Goal: Check status: Check status

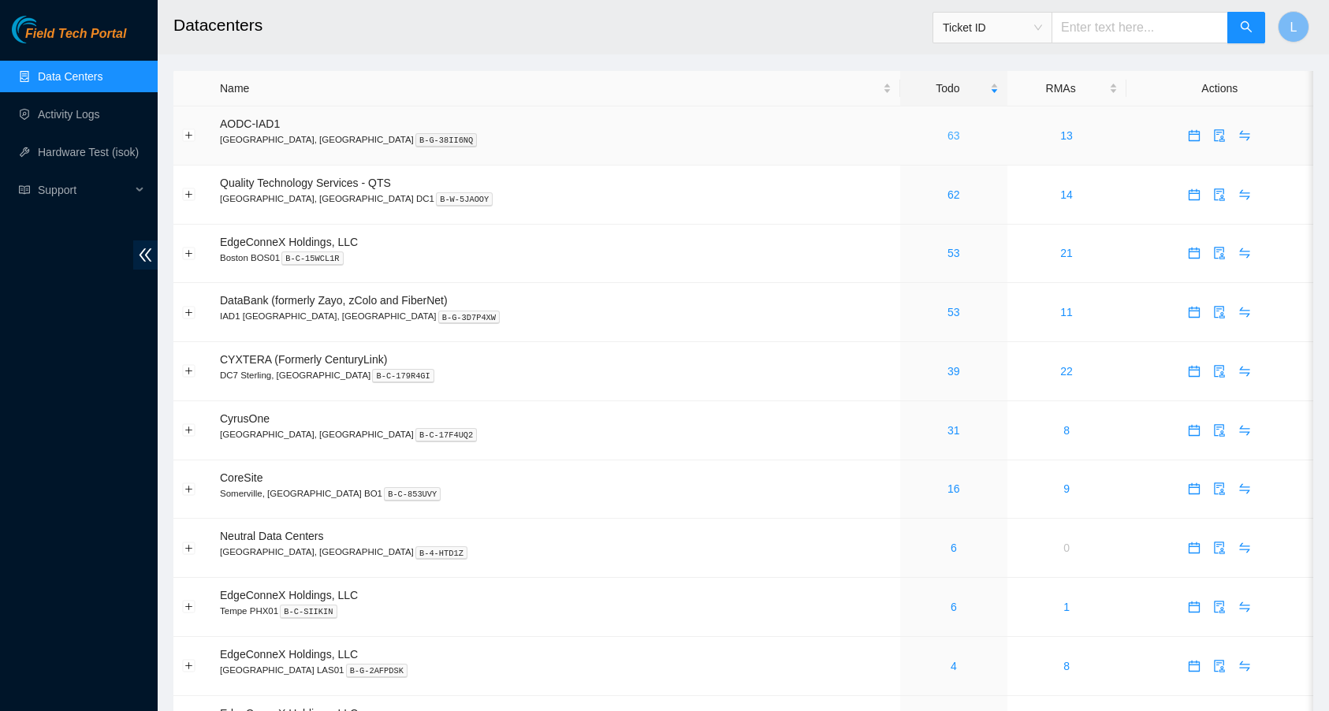
click at [948, 135] on link "63" at bounding box center [954, 135] width 13 height 13
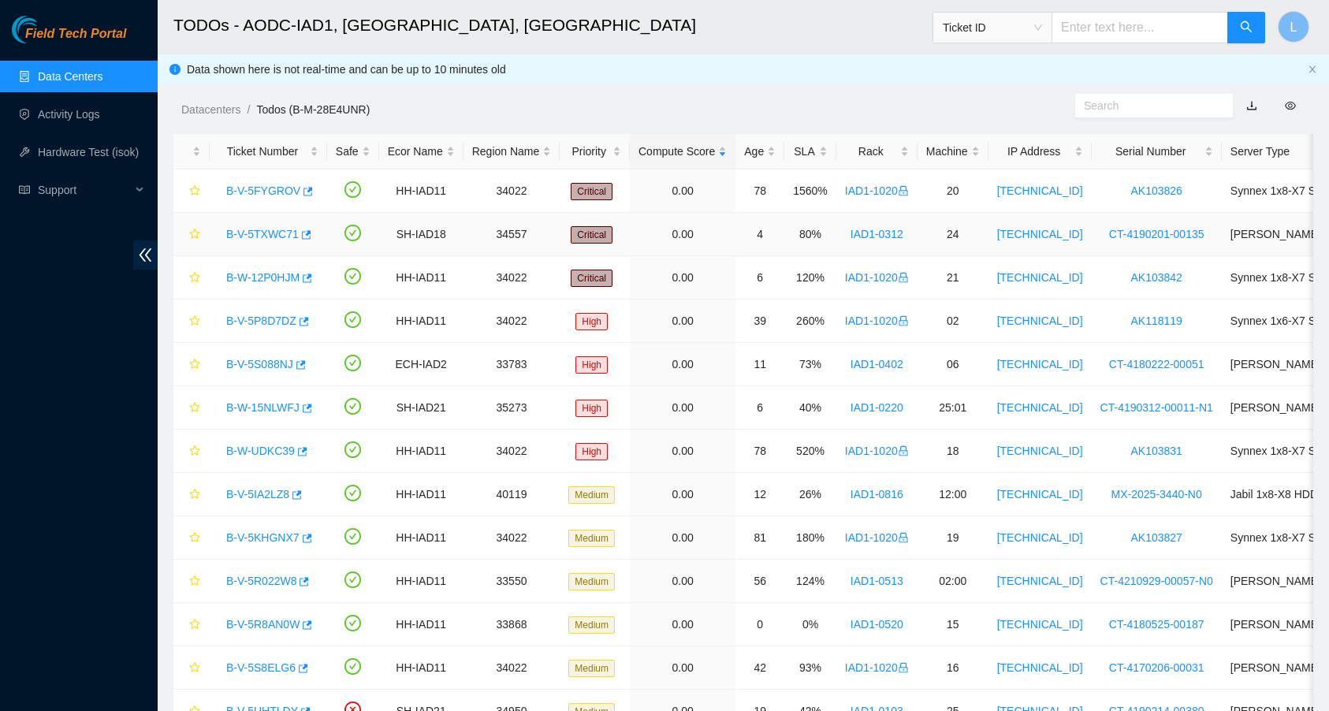
click at [287, 238] on link "B-V-5TXWC71" at bounding box center [262, 234] width 73 height 13
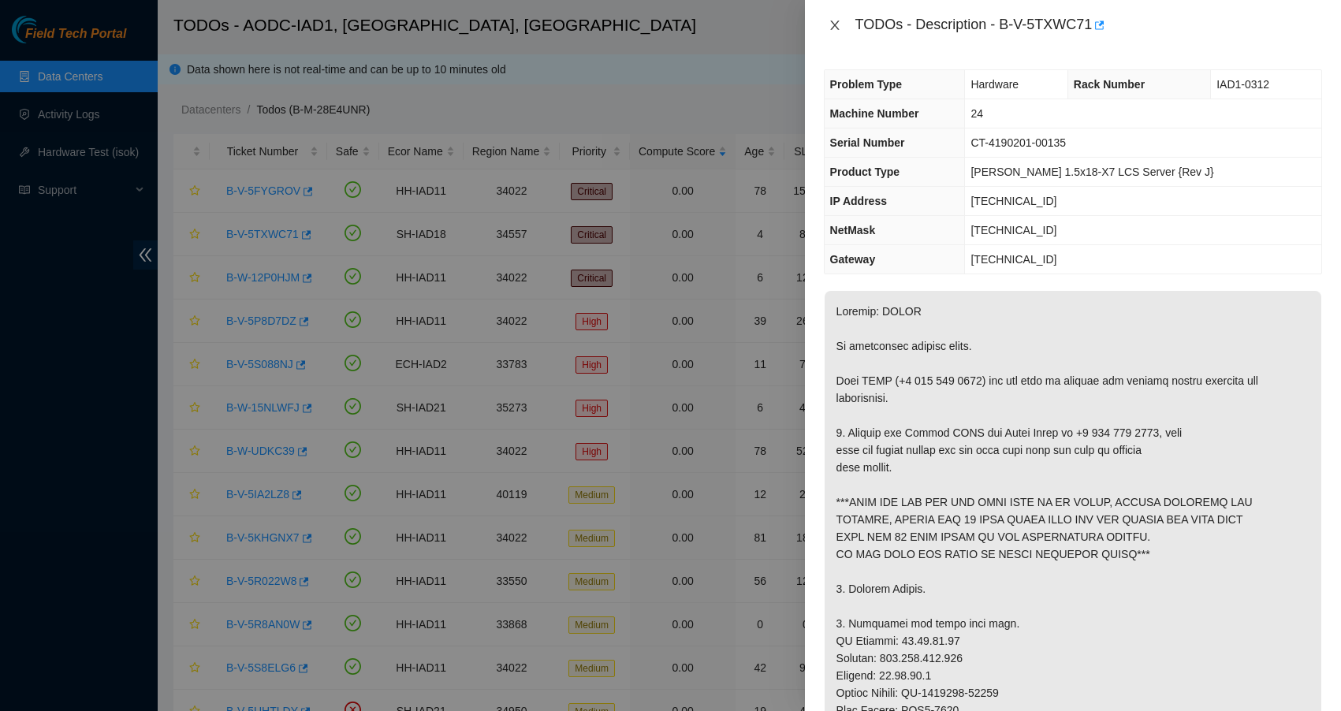
click at [837, 24] on icon "close" at bounding box center [835, 25] width 13 height 13
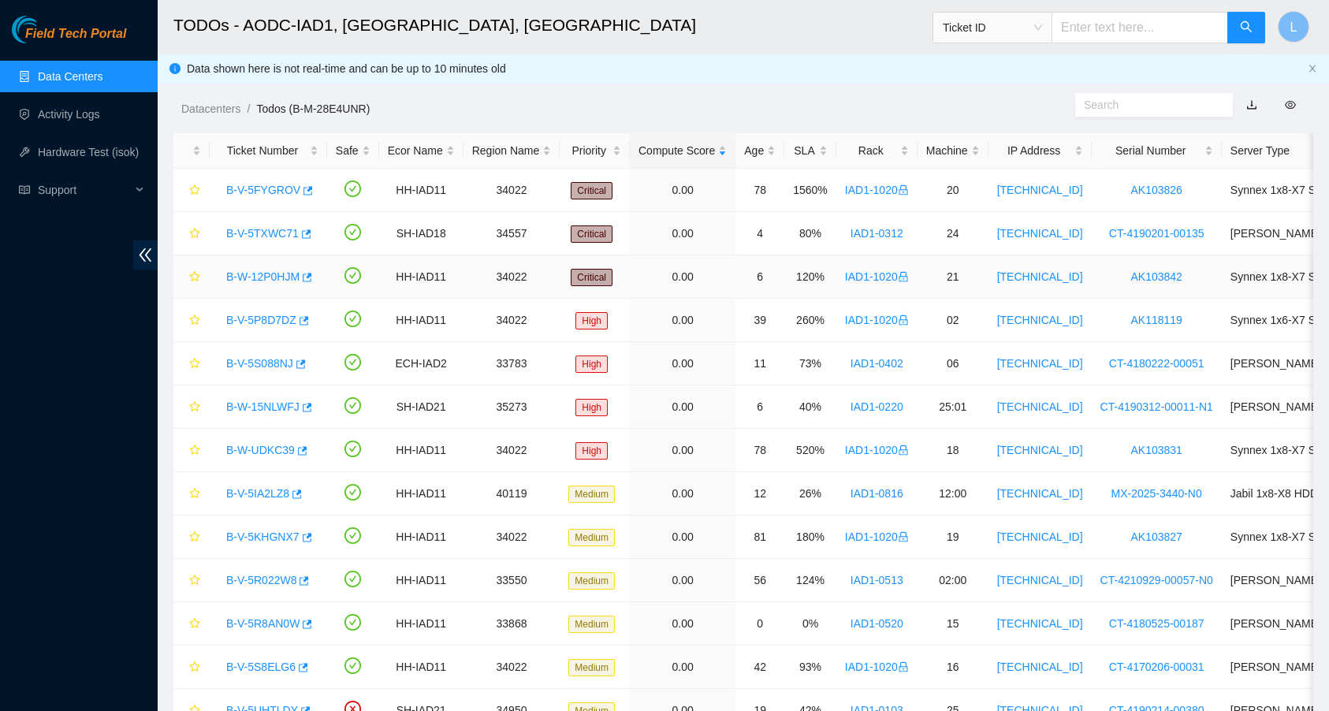
scroll to position [2, 0]
click at [273, 271] on link "B-W-12P0HJM" at bounding box center [262, 276] width 73 height 13
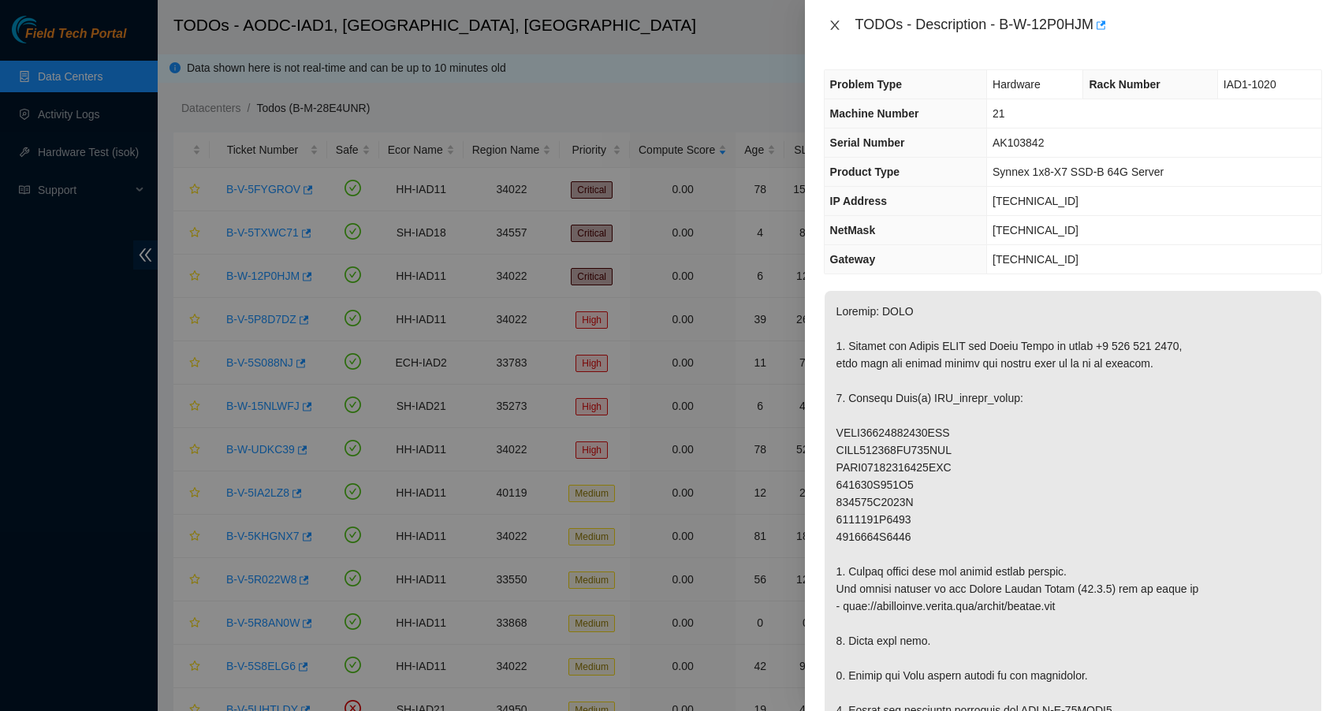
click at [833, 19] on icon "close" at bounding box center [835, 25] width 13 height 13
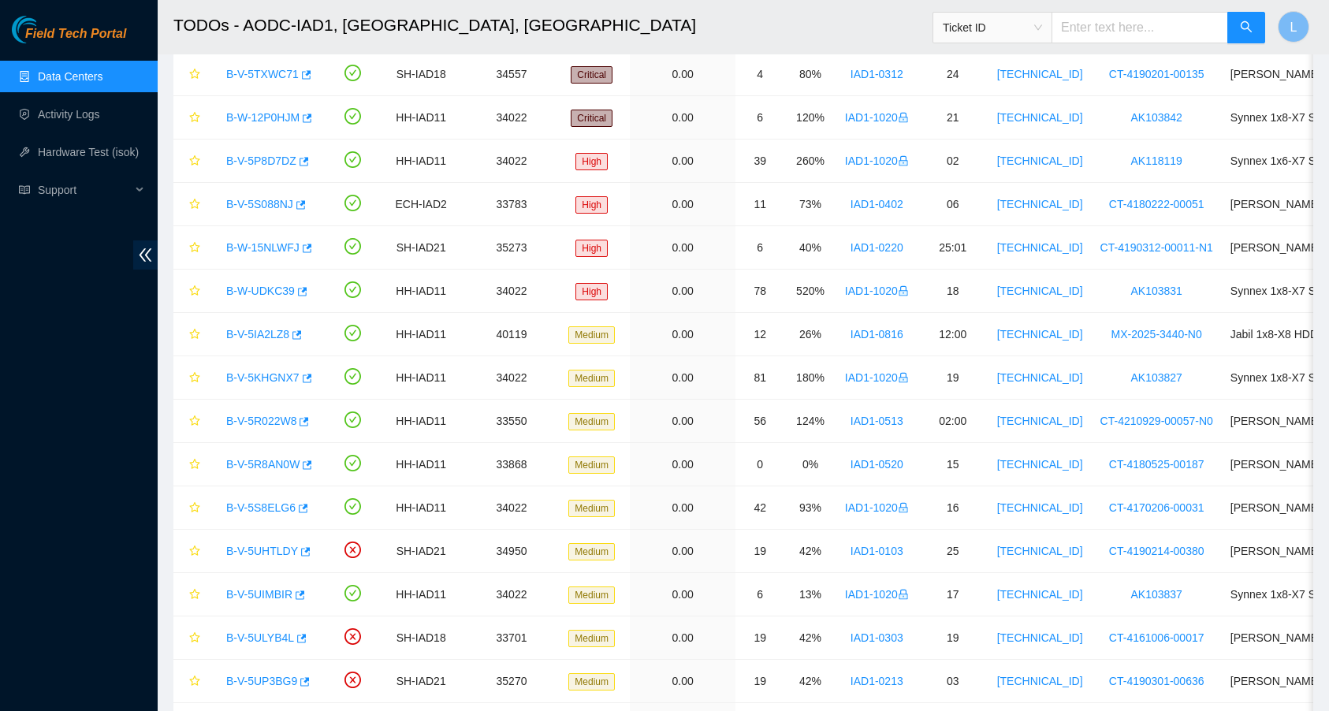
scroll to position [203, 0]
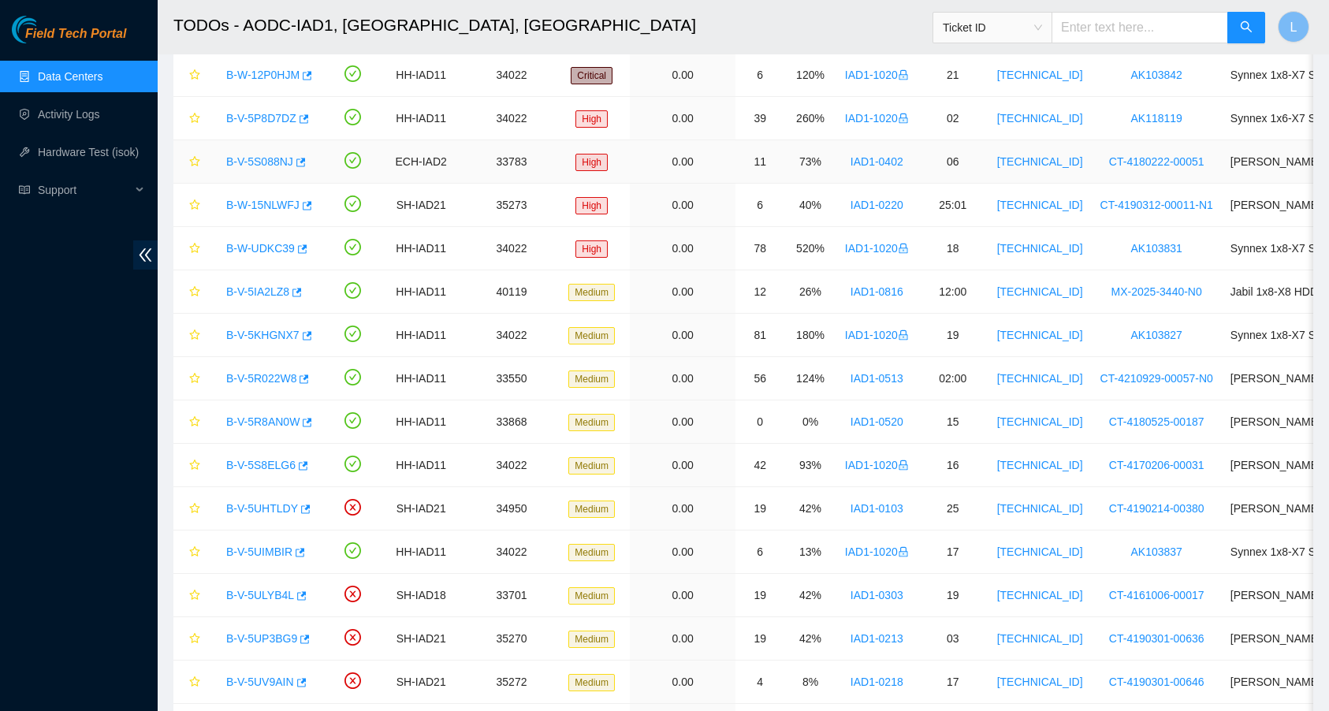
click at [270, 163] on link "B-V-5S088NJ" at bounding box center [259, 161] width 67 height 13
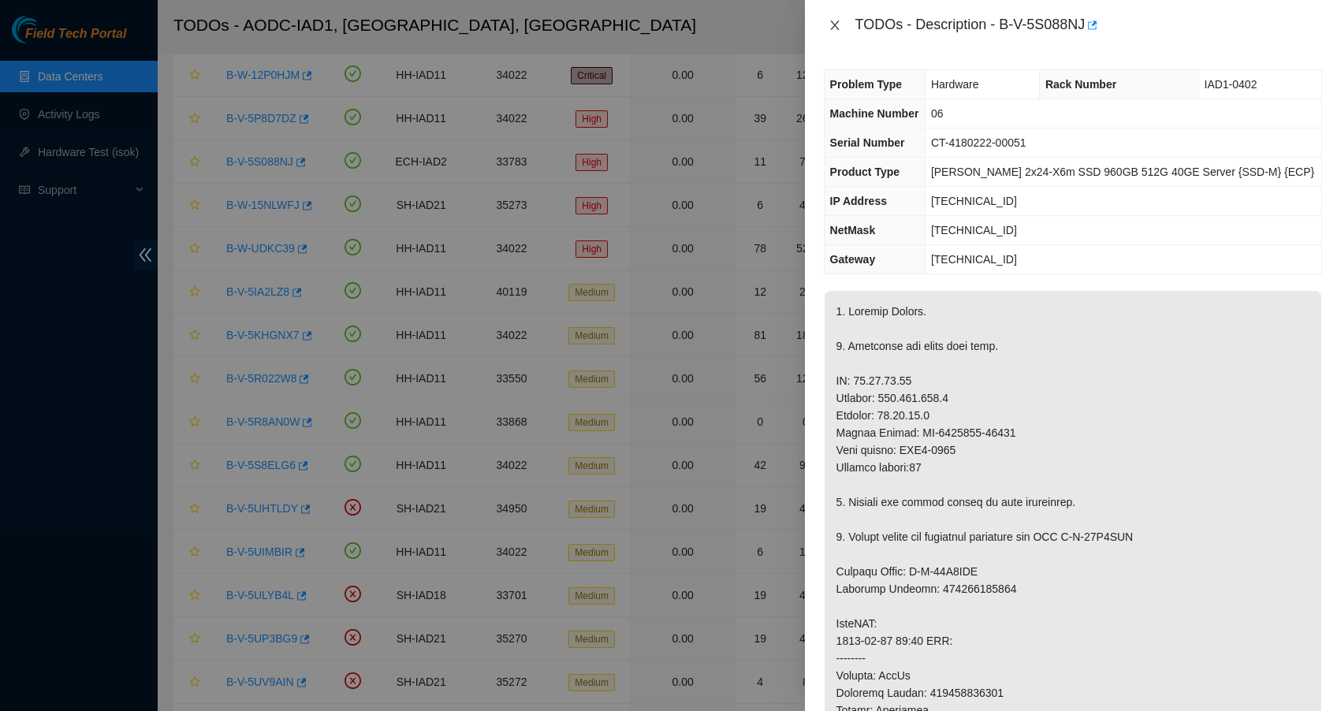
drag, startPoint x: 825, startPoint y: 21, endPoint x: 663, endPoint y: 25, distance: 162.5
click at [825, 21] on button "Close" at bounding box center [835, 25] width 22 height 15
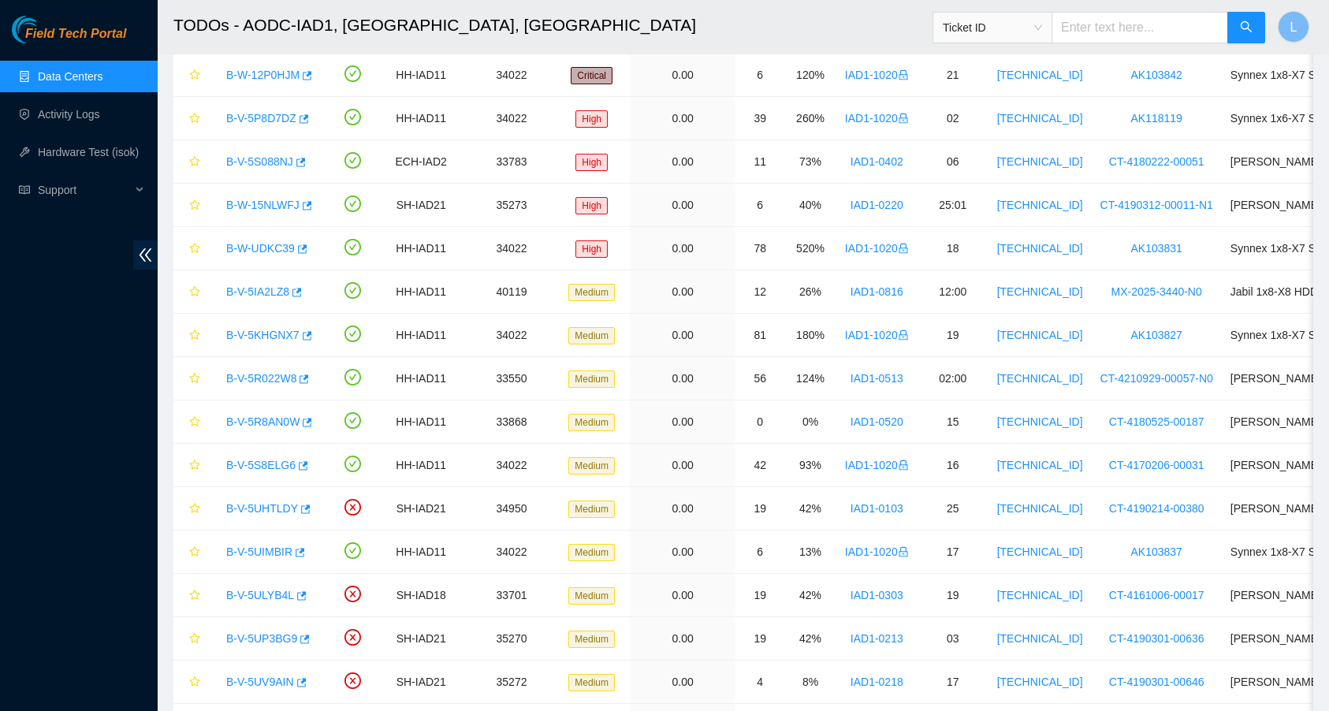
click at [102, 81] on link "Data Centers" at bounding box center [70, 76] width 65 height 13
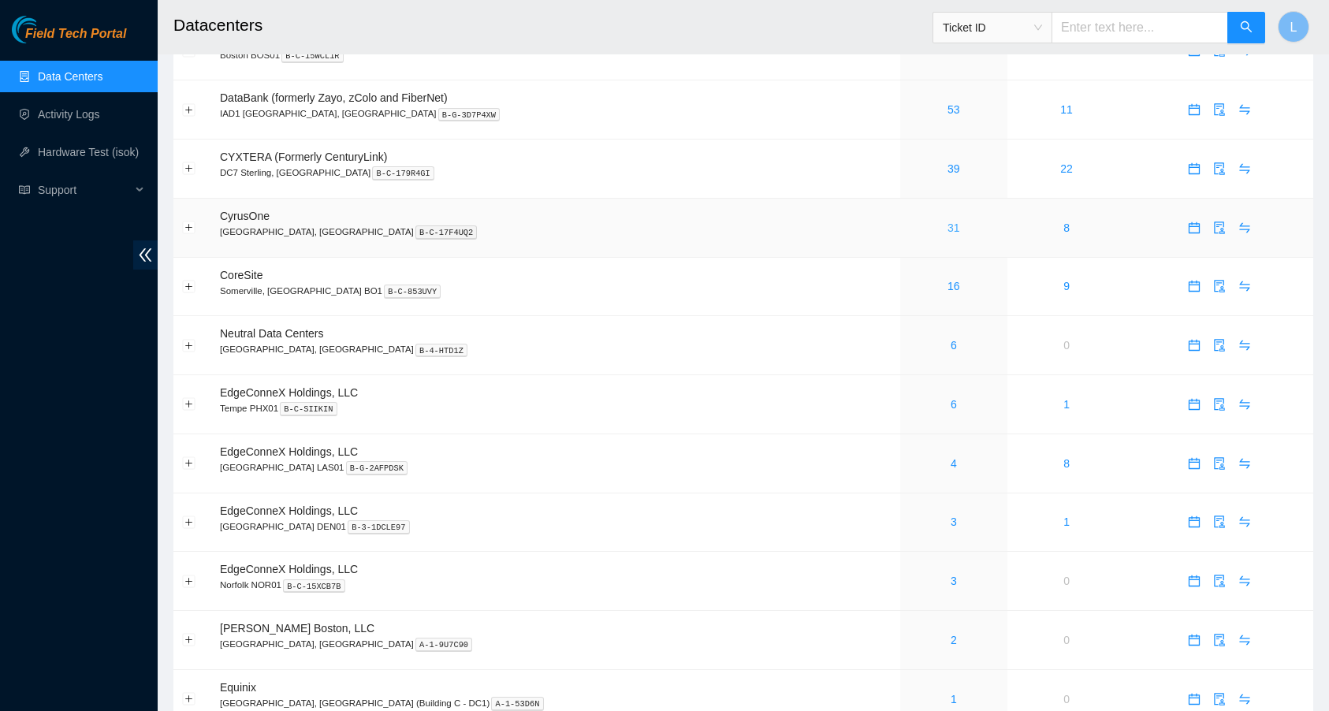
click at [948, 225] on link "31" at bounding box center [954, 228] width 13 height 13
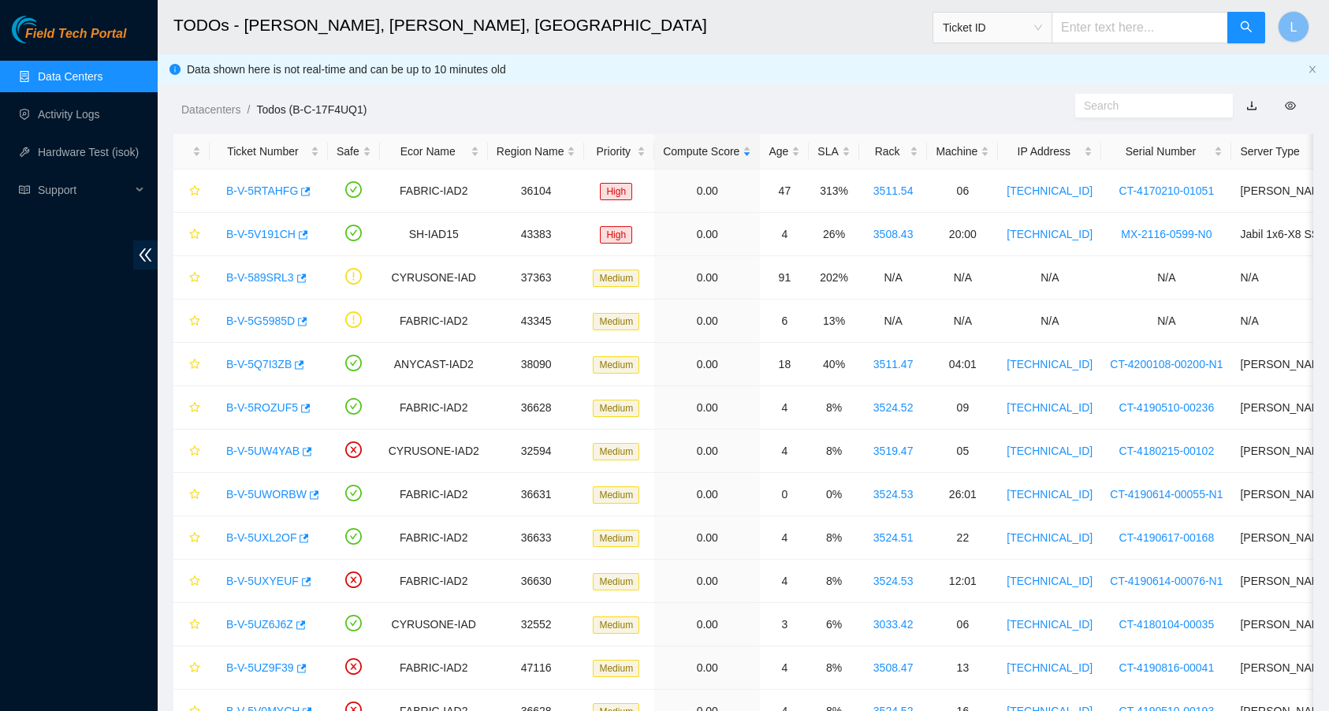
click at [90, 71] on link "Data Centers" at bounding box center [70, 76] width 65 height 13
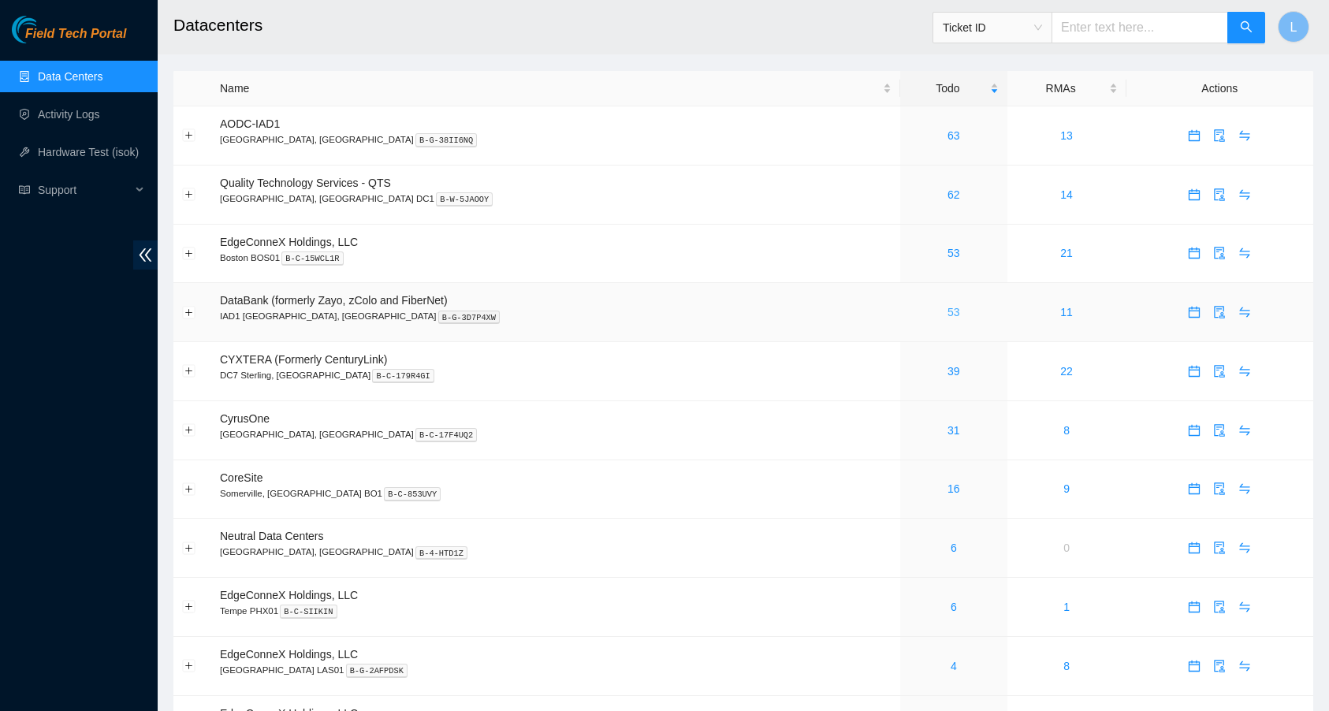
click at [948, 315] on link "53" at bounding box center [954, 312] width 13 height 13
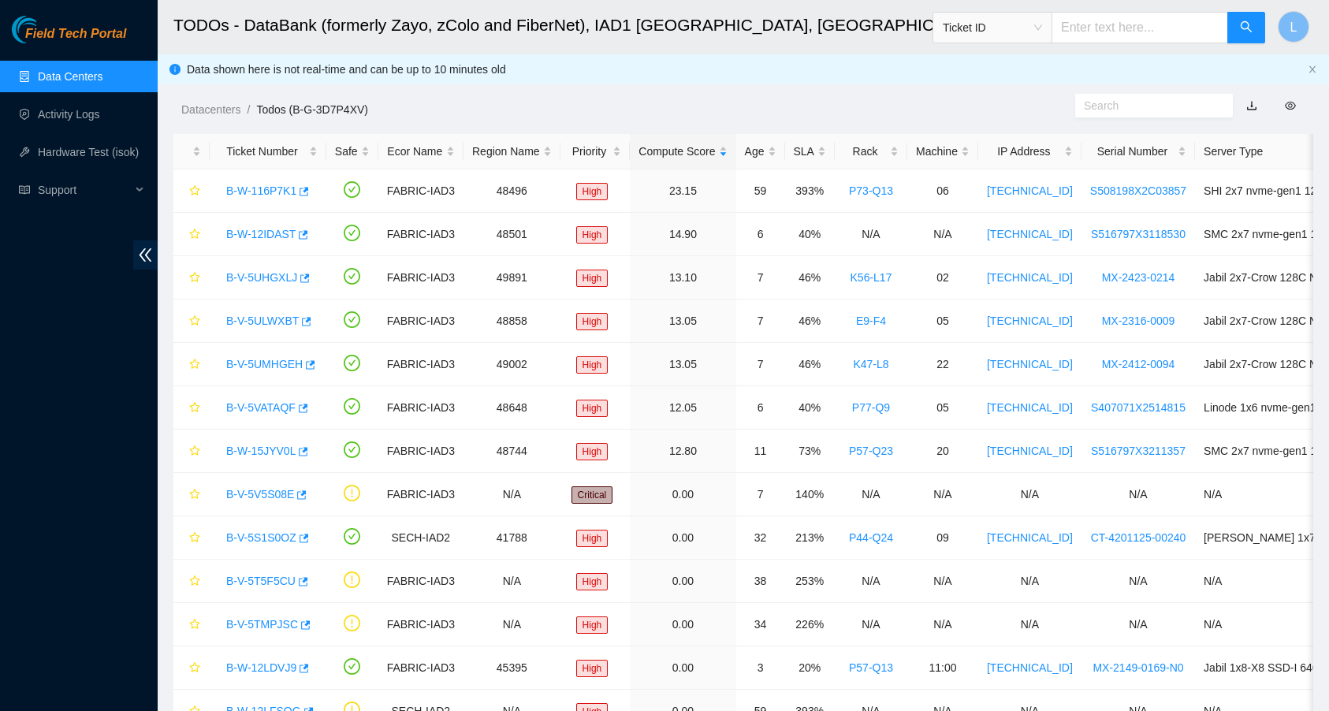
click at [72, 83] on link "Data Centers" at bounding box center [70, 76] width 65 height 13
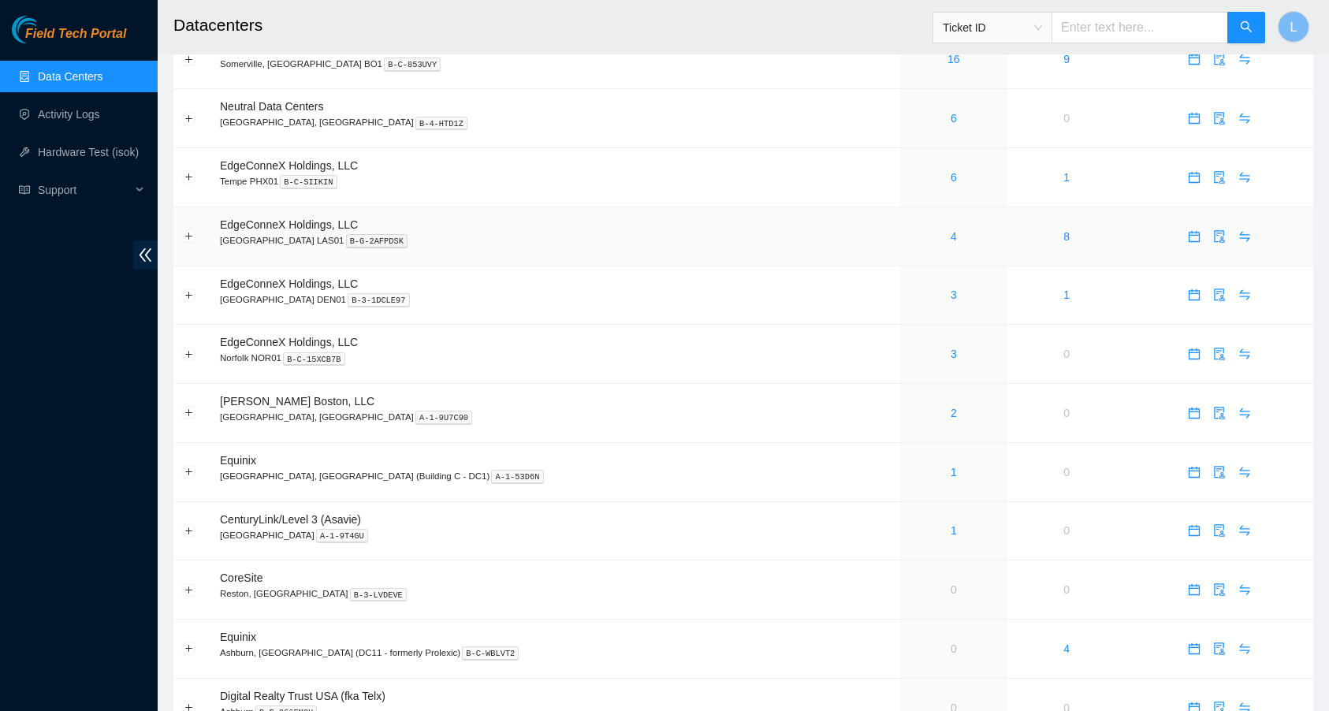
scroll to position [430, 0]
click at [951, 349] on link "3" at bounding box center [954, 353] width 6 height 13
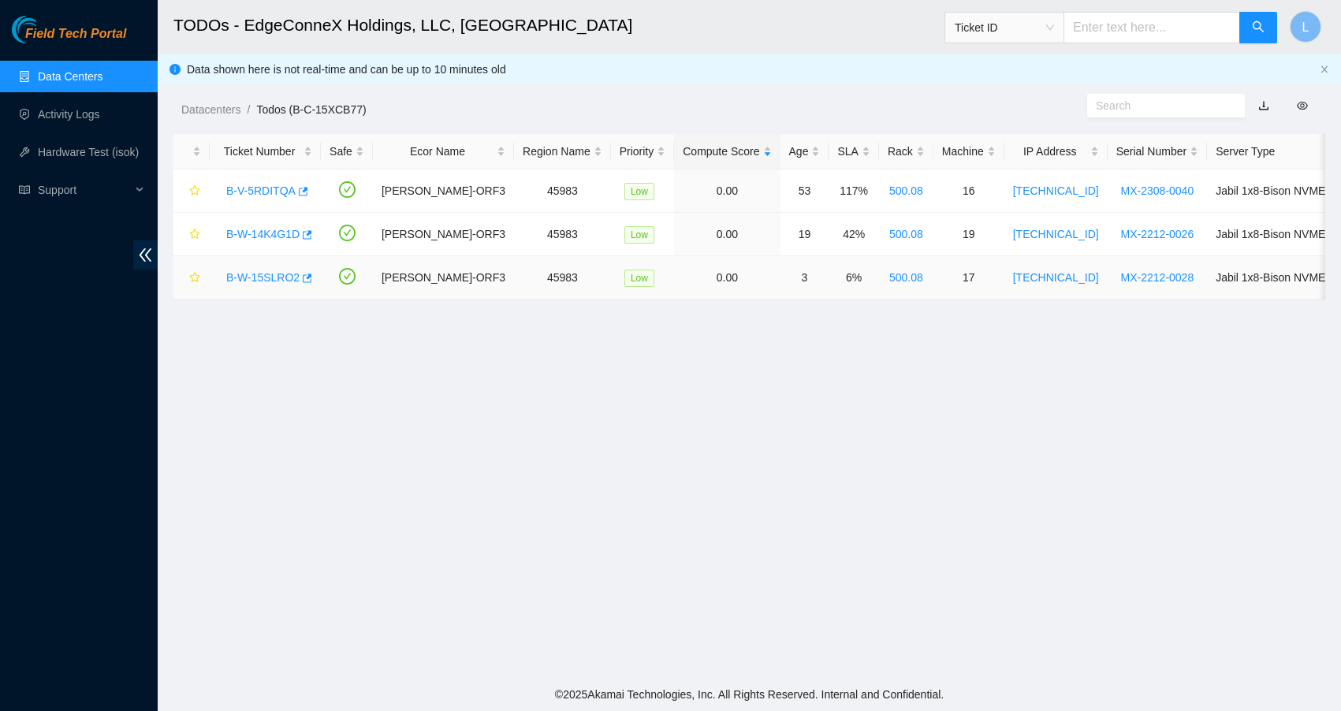
click at [258, 275] on link "B-W-15SLRO2" at bounding box center [262, 277] width 73 height 13
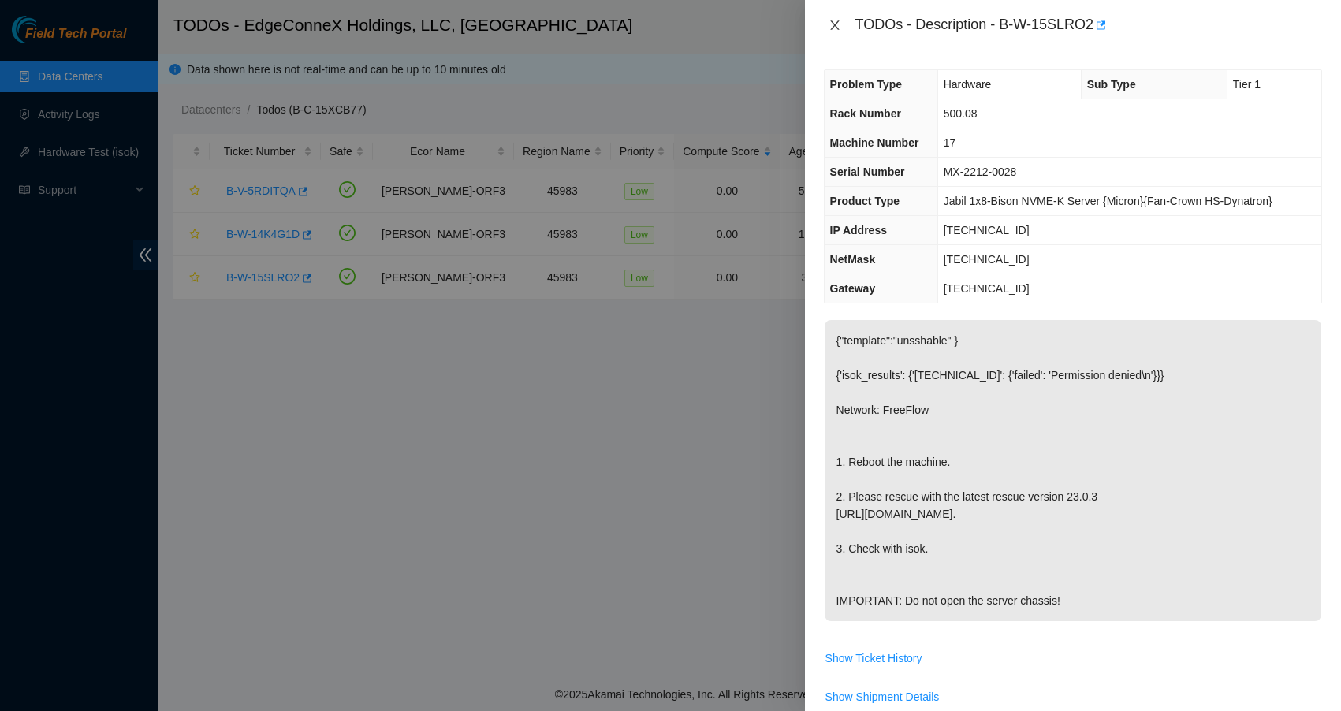
click at [829, 23] on icon "close" at bounding box center [835, 25] width 13 height 13
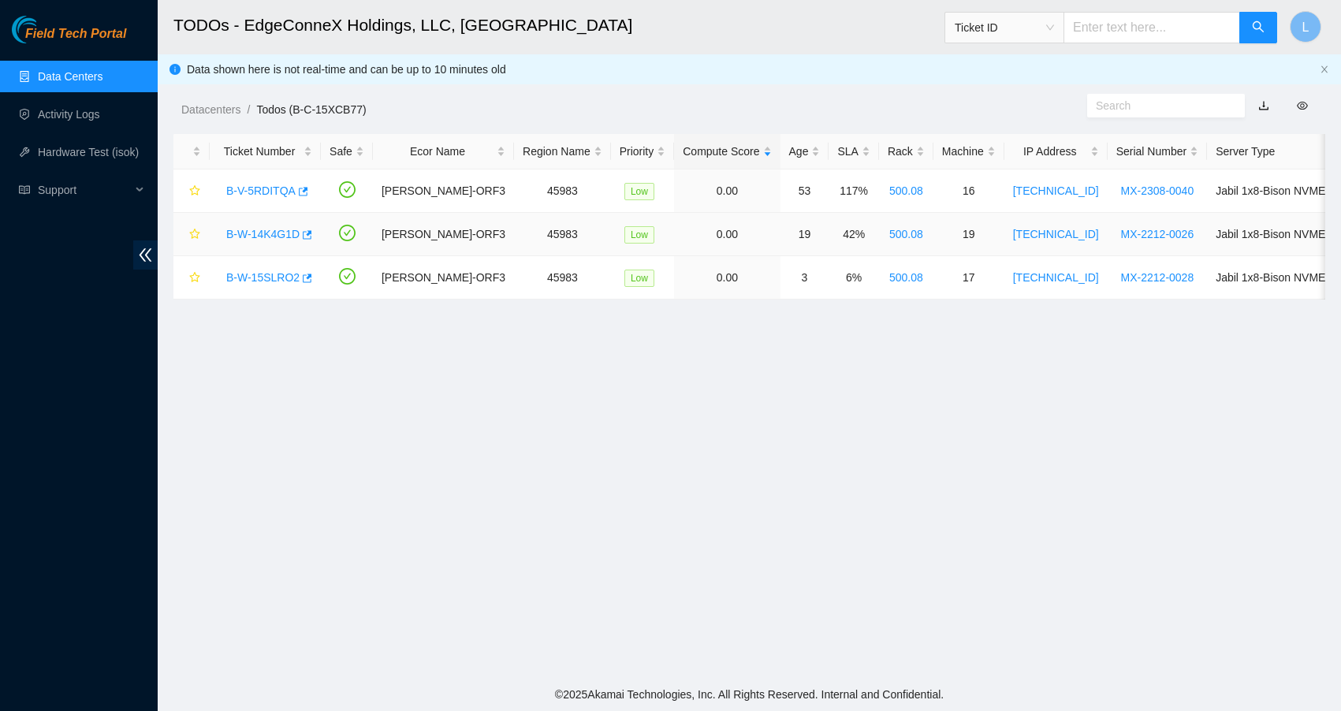
click at [249, 229] on link "B-W-14K4G1D" at bounding box center [262, 234] width 73 height 13
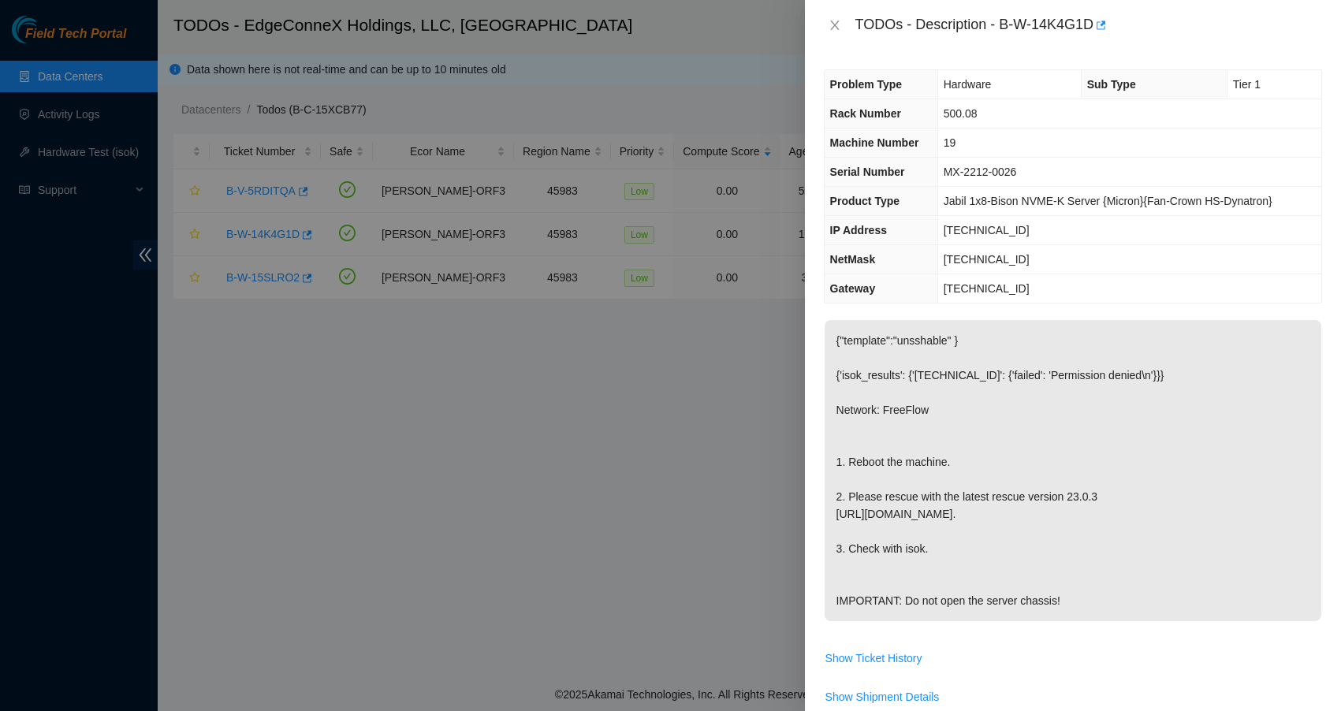
click at [258, 202] on div at bounding box center [670, 355] width 1341 height 711
click at [831, 21] on icon "close" at bounding box center [834, 24] width 9 height 9
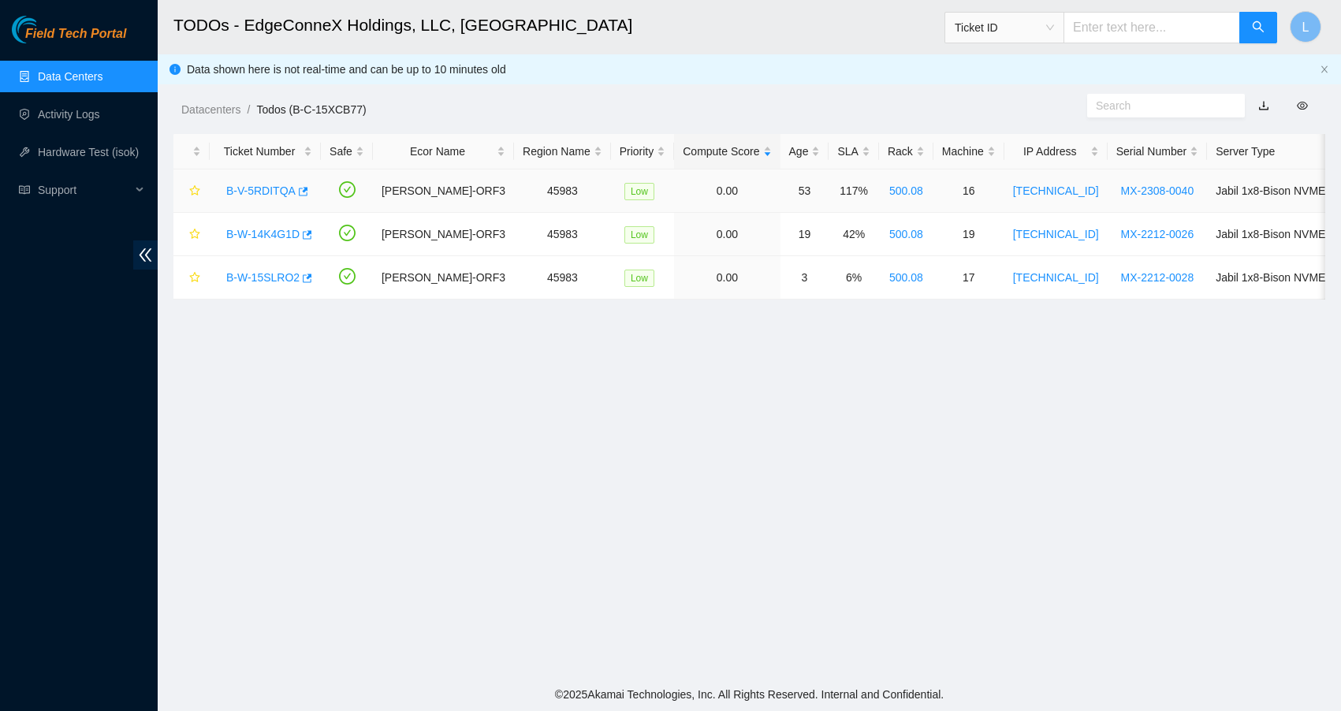
click at [274, 193] on link "B-V-5RDITQA" at bounding box center [260, 190] width 69 height 13
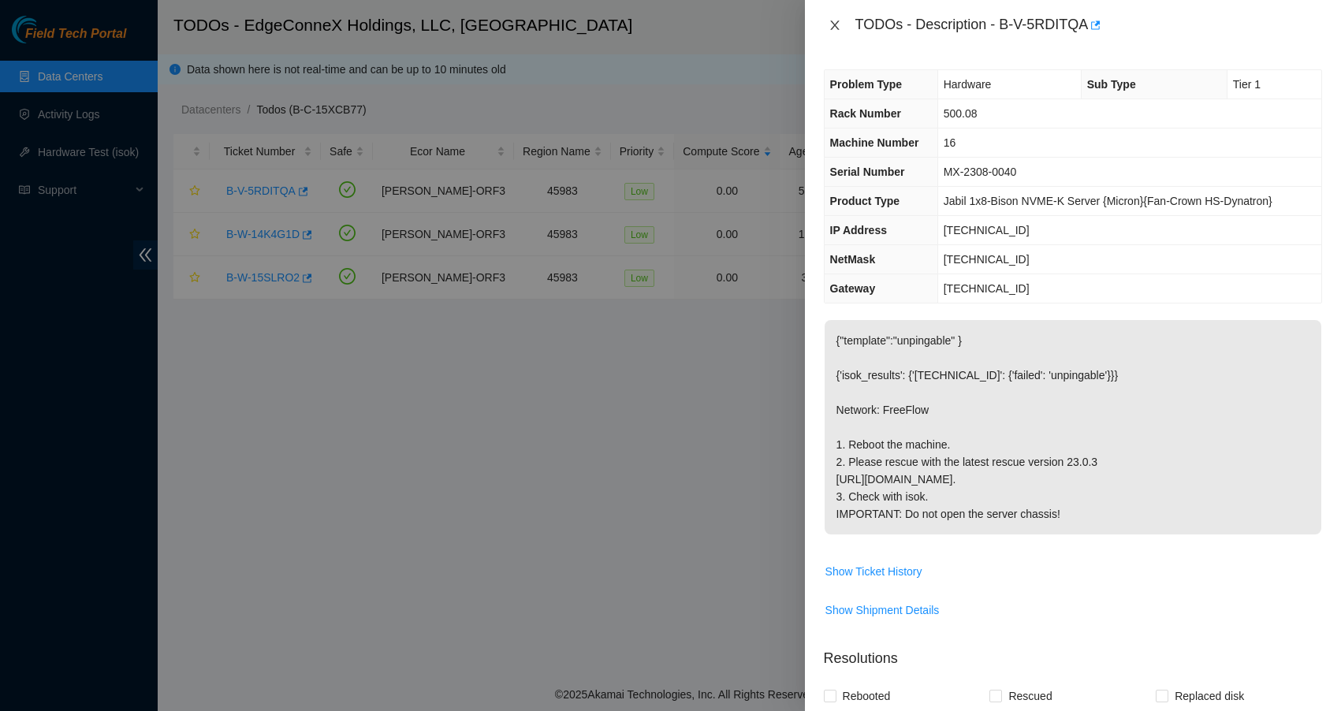
click at [840, 25] on icon "close" at bounding box center [835, 25] width 13 height 13
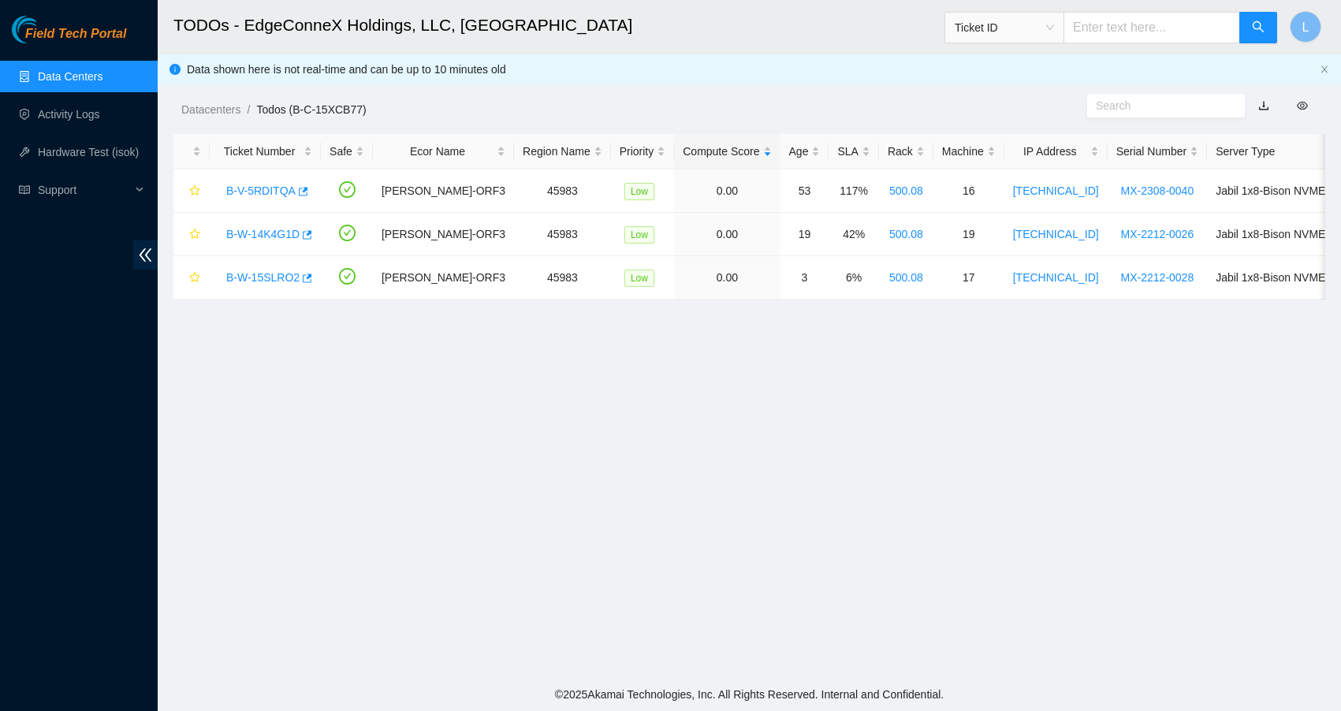
click at [72, 73] on link "Data Centers" at bounding box center [70, 76] width 65 height 13
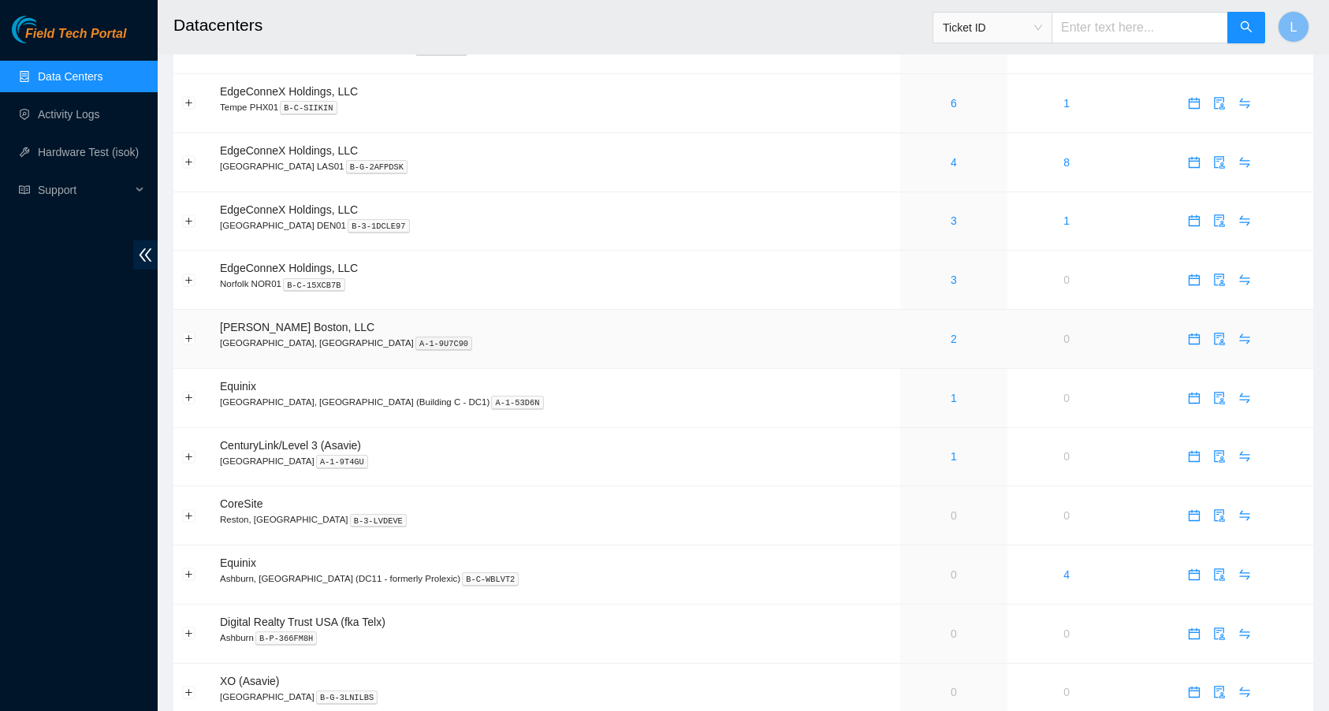
scroll to position [505, 0]
click at [951, 391] on link "1" at bounding box center [954, 396] width 6 height 13
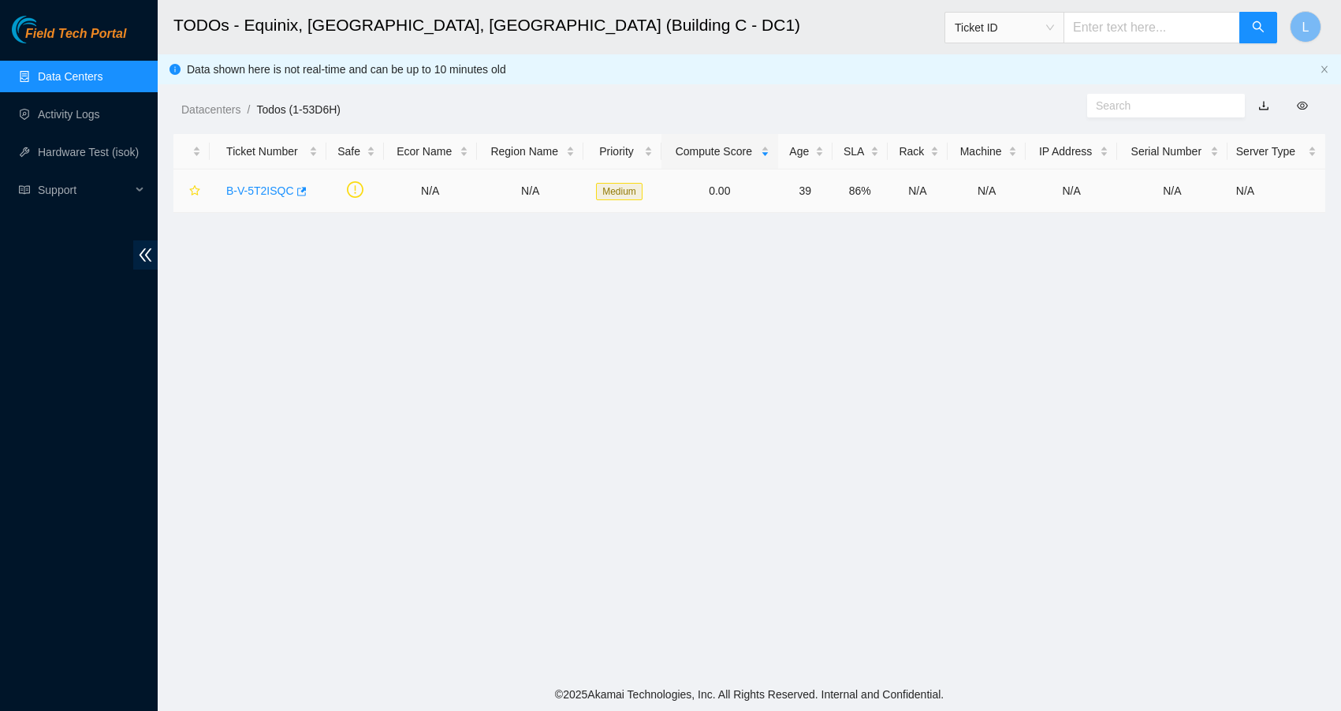
click at [240, 196] on link "B-V-5T2ISQC" at bounding box center [260, 190] width 68 height 13
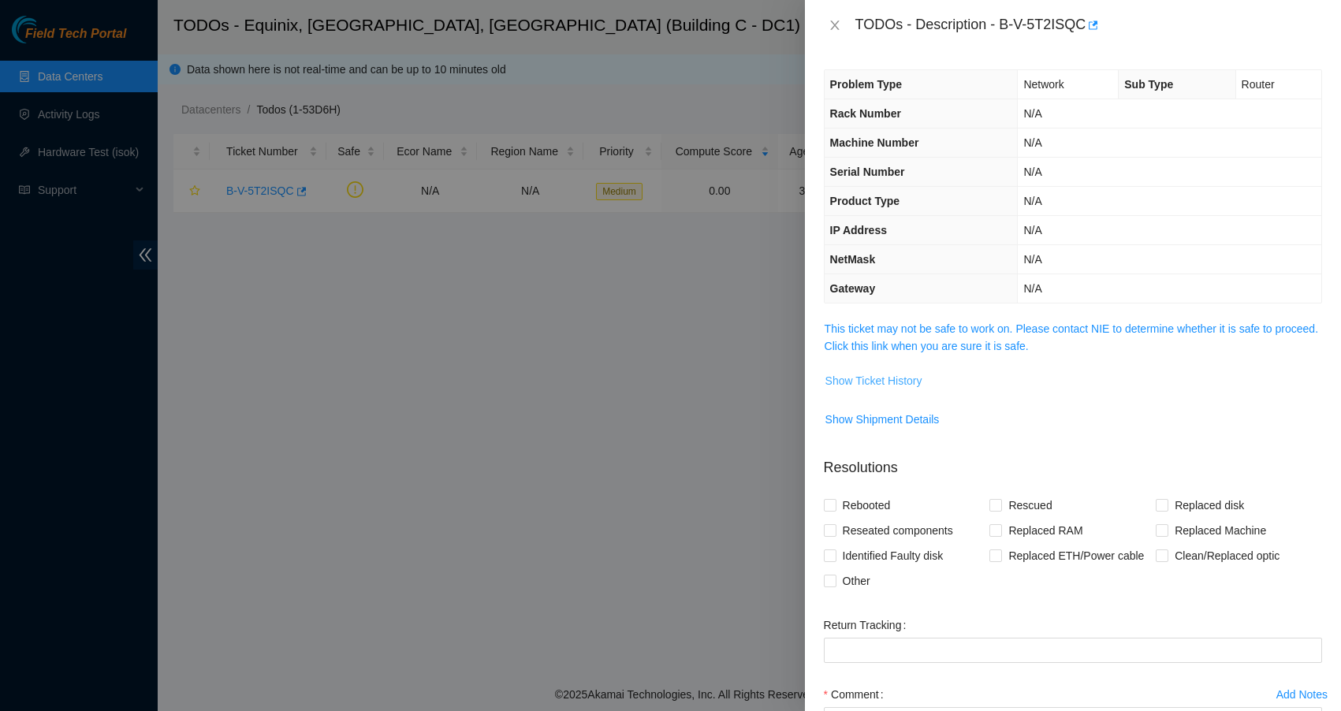
click at [898, 372] on span "Show Ticket History" at bounding box center [873, 380] width 97 height 17
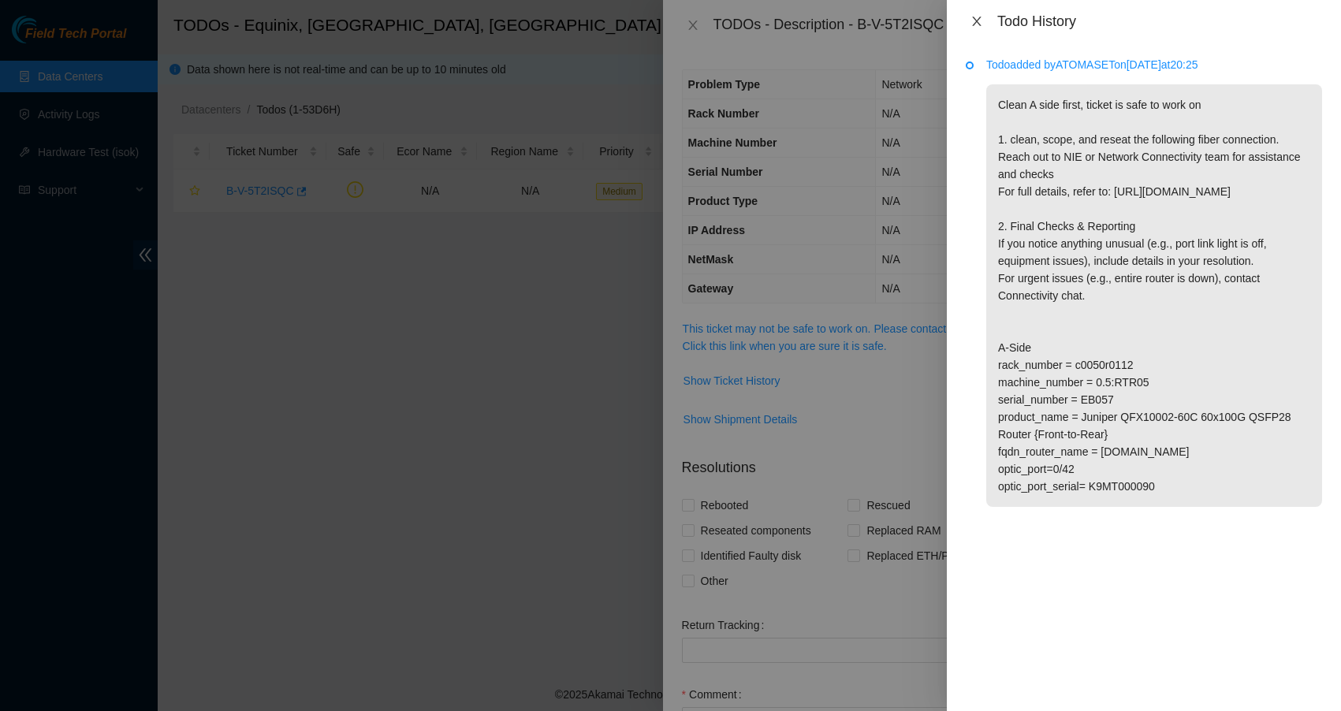
click at [975, 20] on icon "close" at bounding box center [976, 21] width 9 height 9
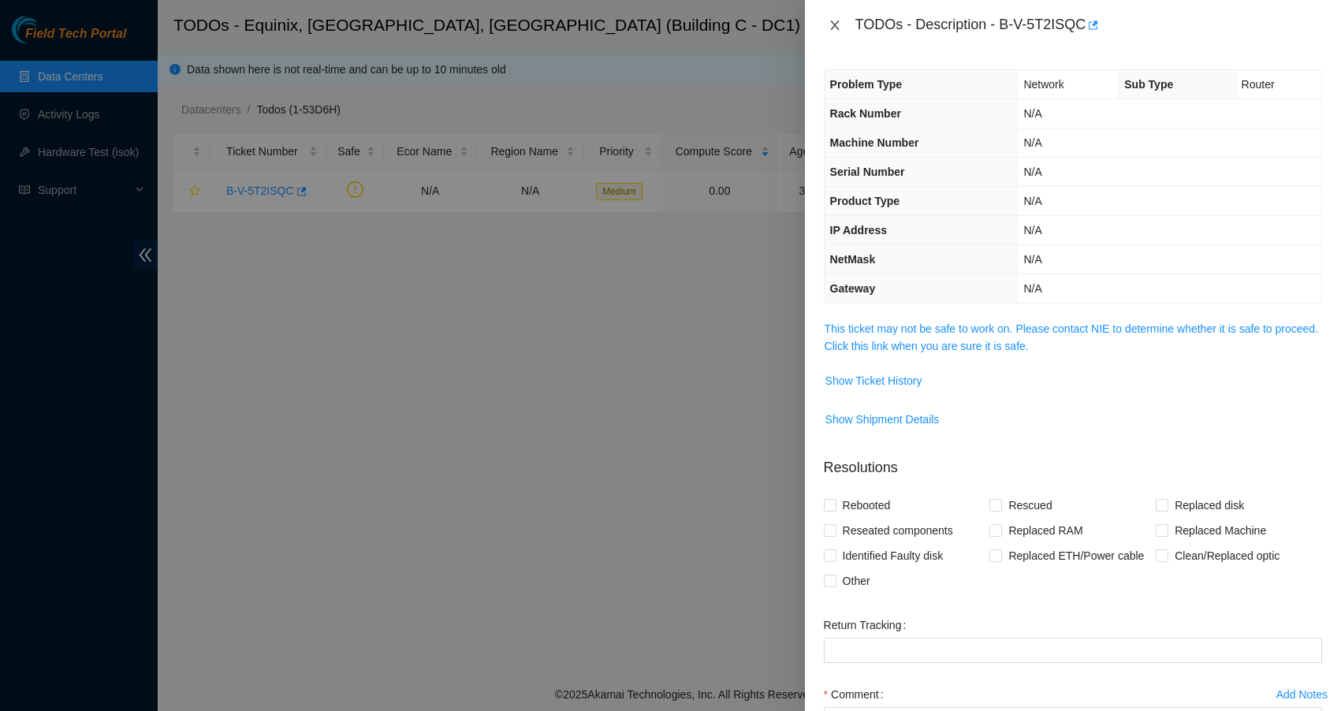
click at [829, 23] on icon "close" at bounding box center [835, 25] width 13 height 13
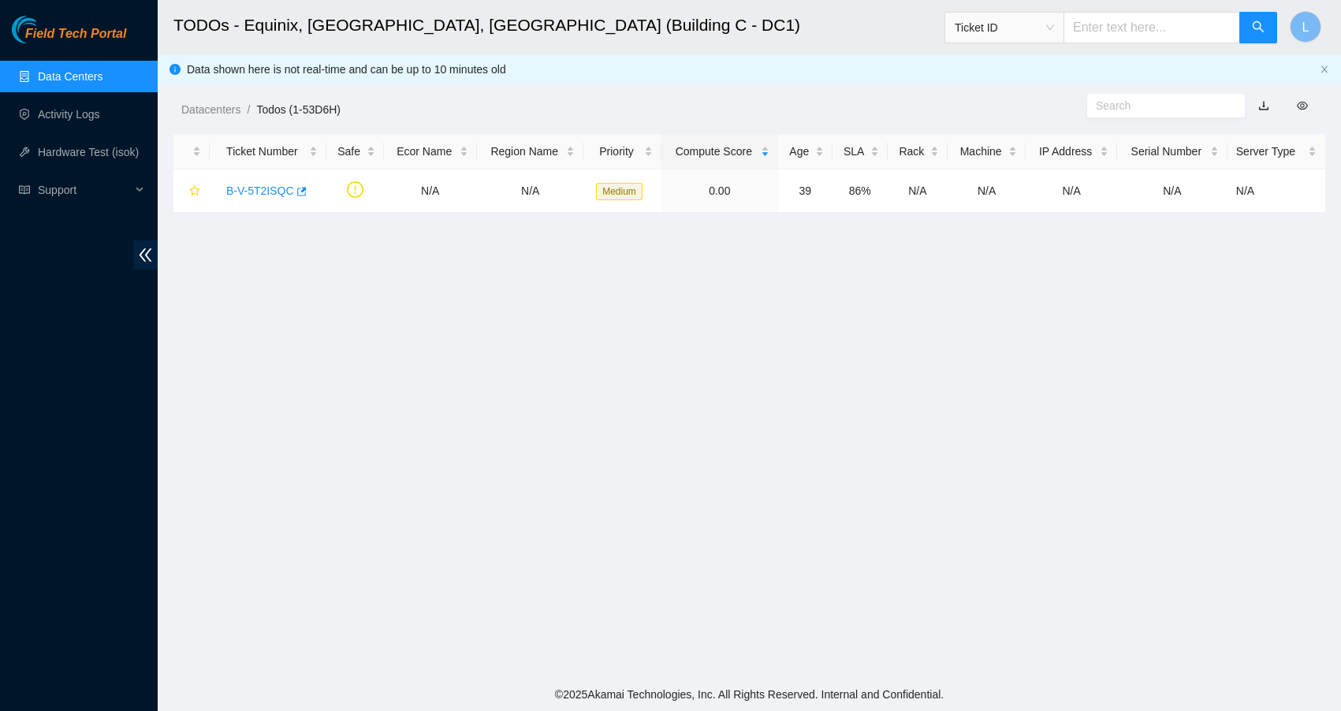
click at [79, 80] on link "Data Centers" at bounding box center [70, 76] width 65 height 13
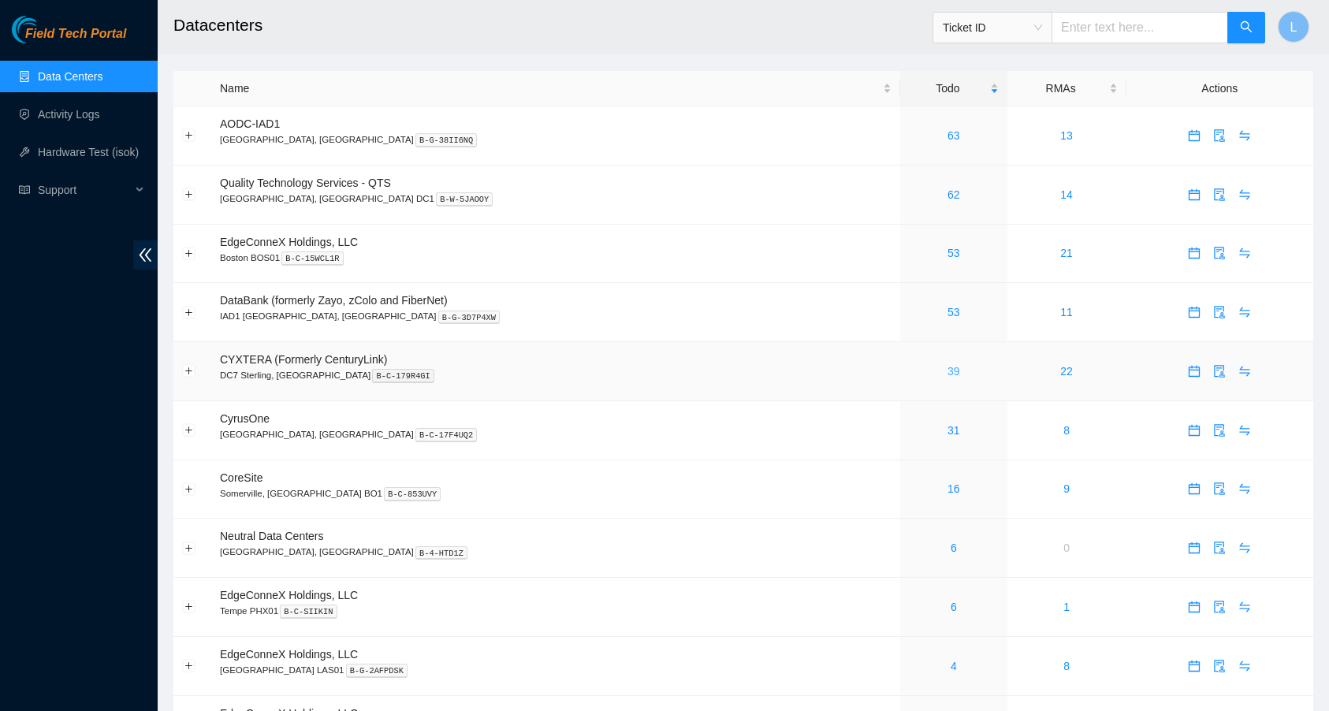
click at [948, 367] on link "39" at bounding box center [954, 371] width 13 height 13
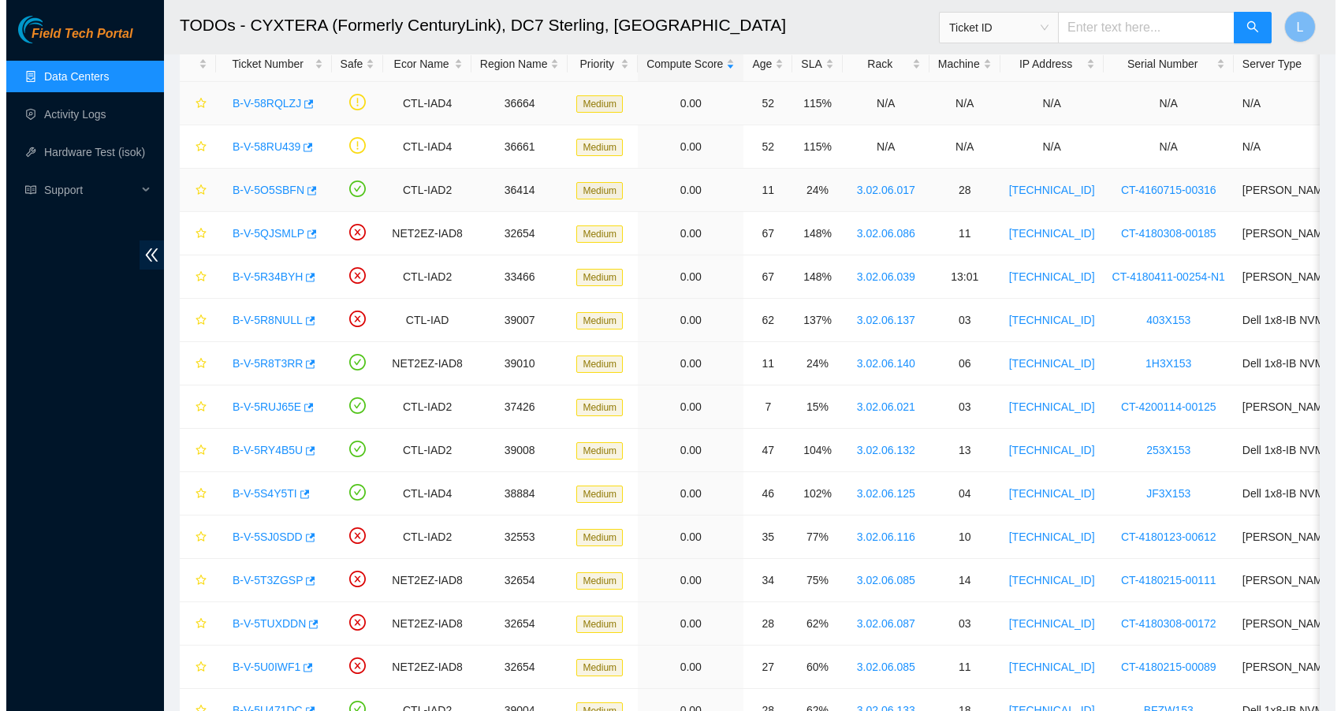
scroll to position [91, 0]
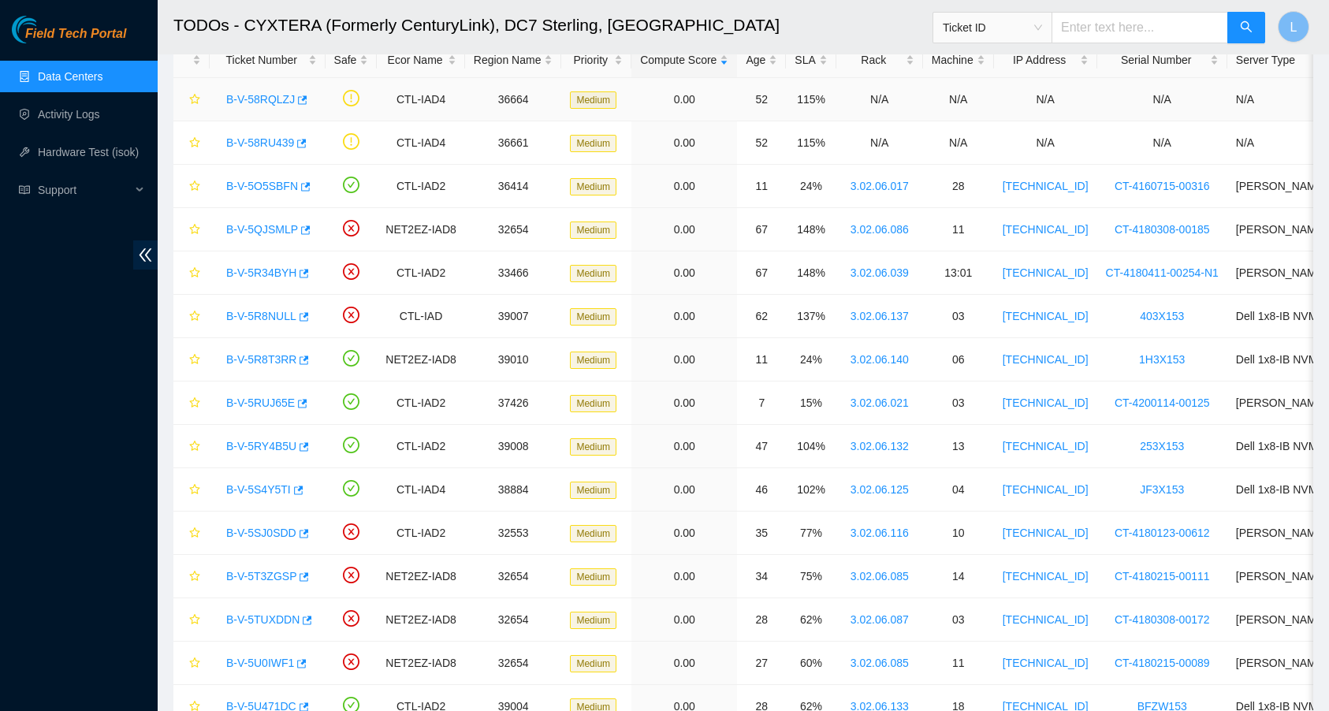
click at [242, 99] on link "B-V-58RQLZJ" at bounding box center [260, 99] width 69 height 13
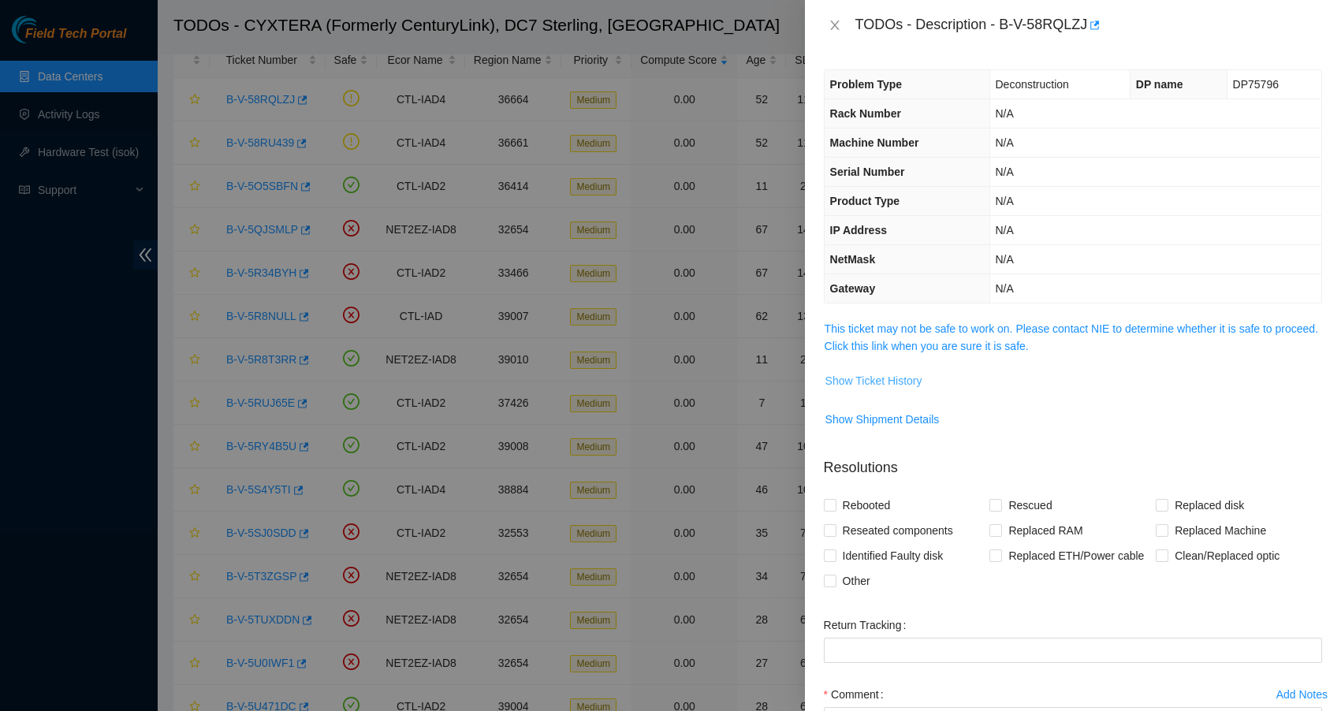
click at [908, 382] on span "Show Ticket History" at bounding box center [873, 380] width 97 height 17
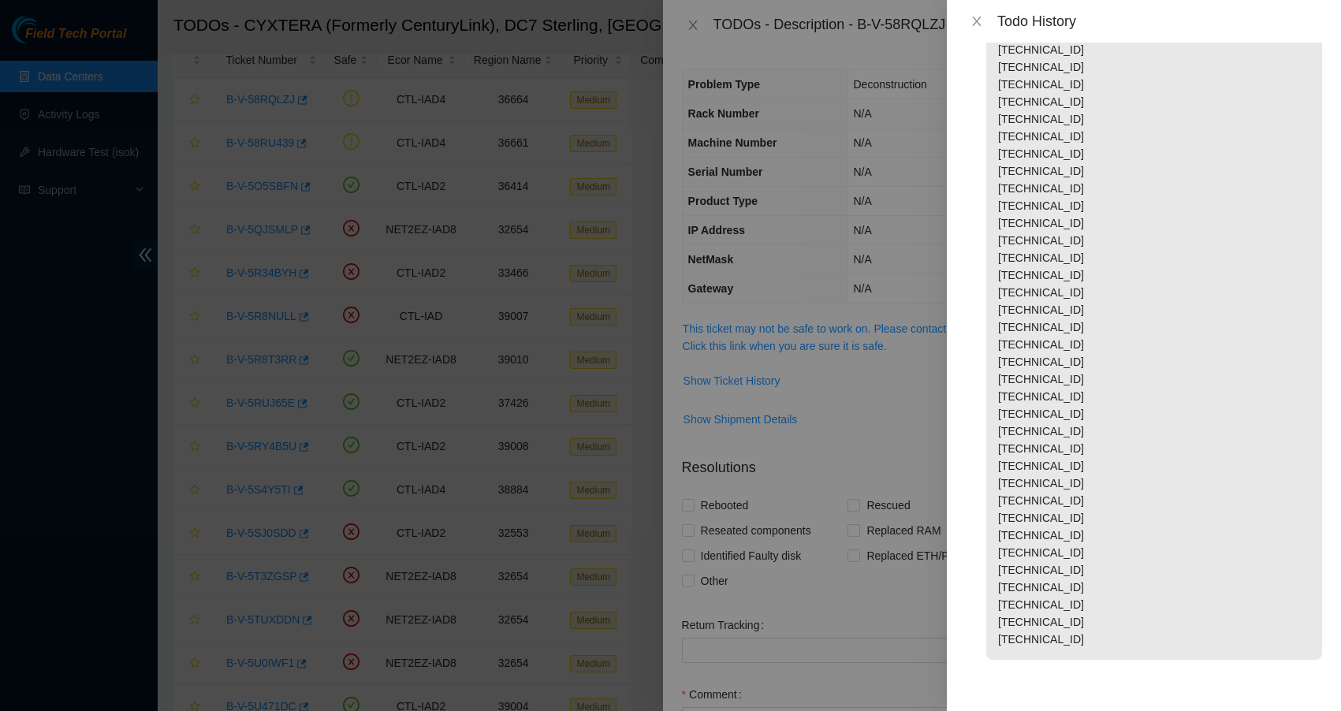
scroll to position [1638, 0]
click at [970, 19] on button "Close" at bounding box center [977, 21] width 22 height 15
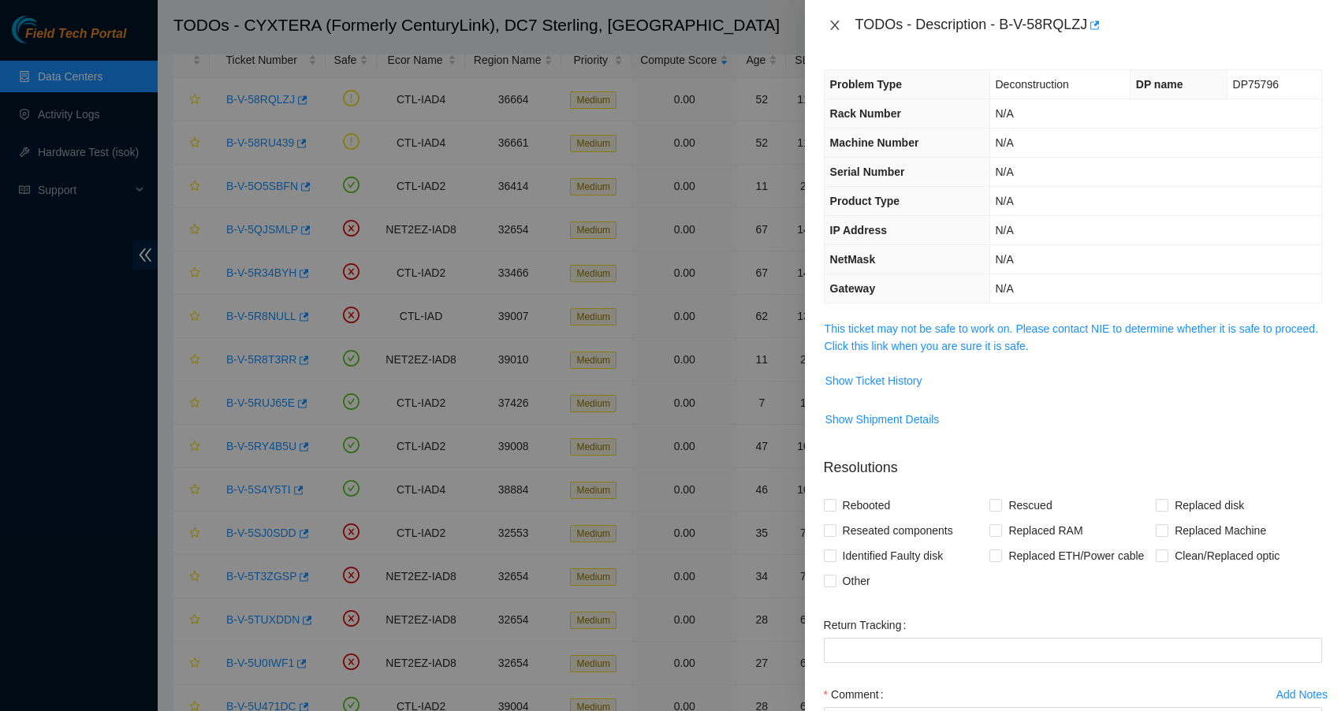
click at [837, 28] on icon "close" at bounding box center [834, 24] width 9 height 9
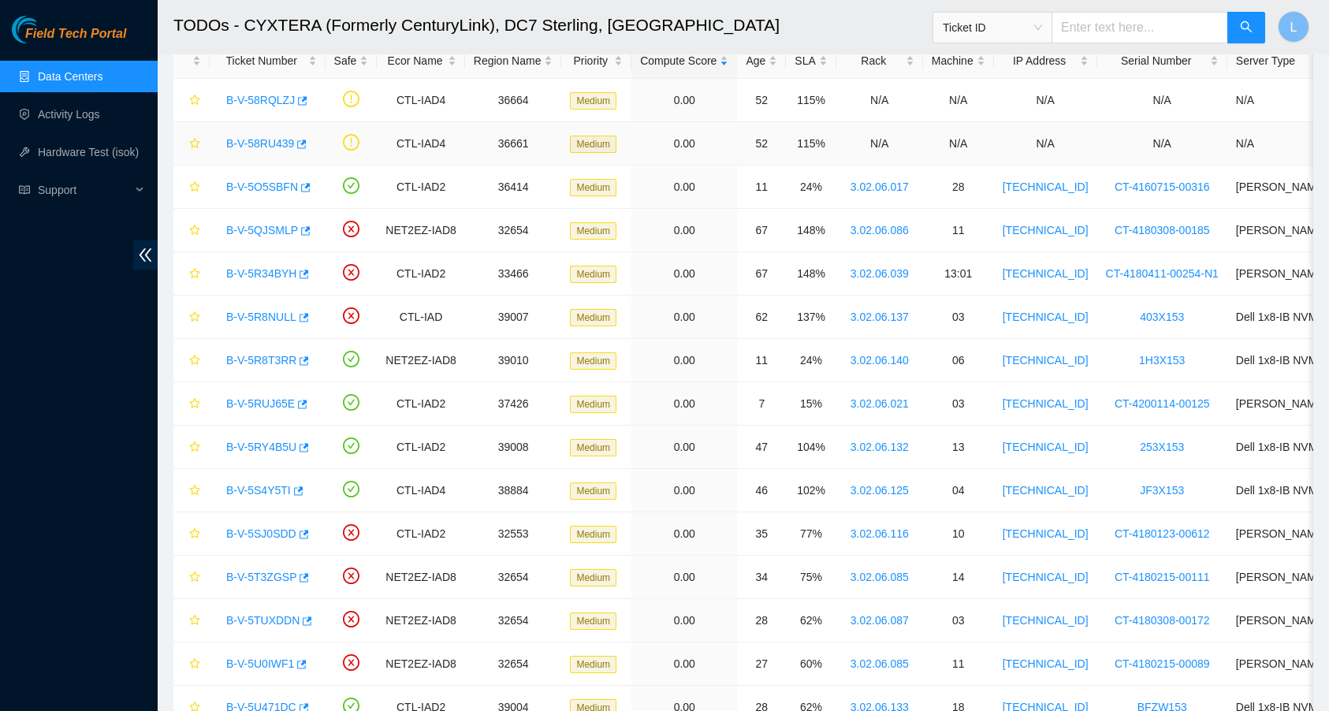
scroll to position [0, 0]
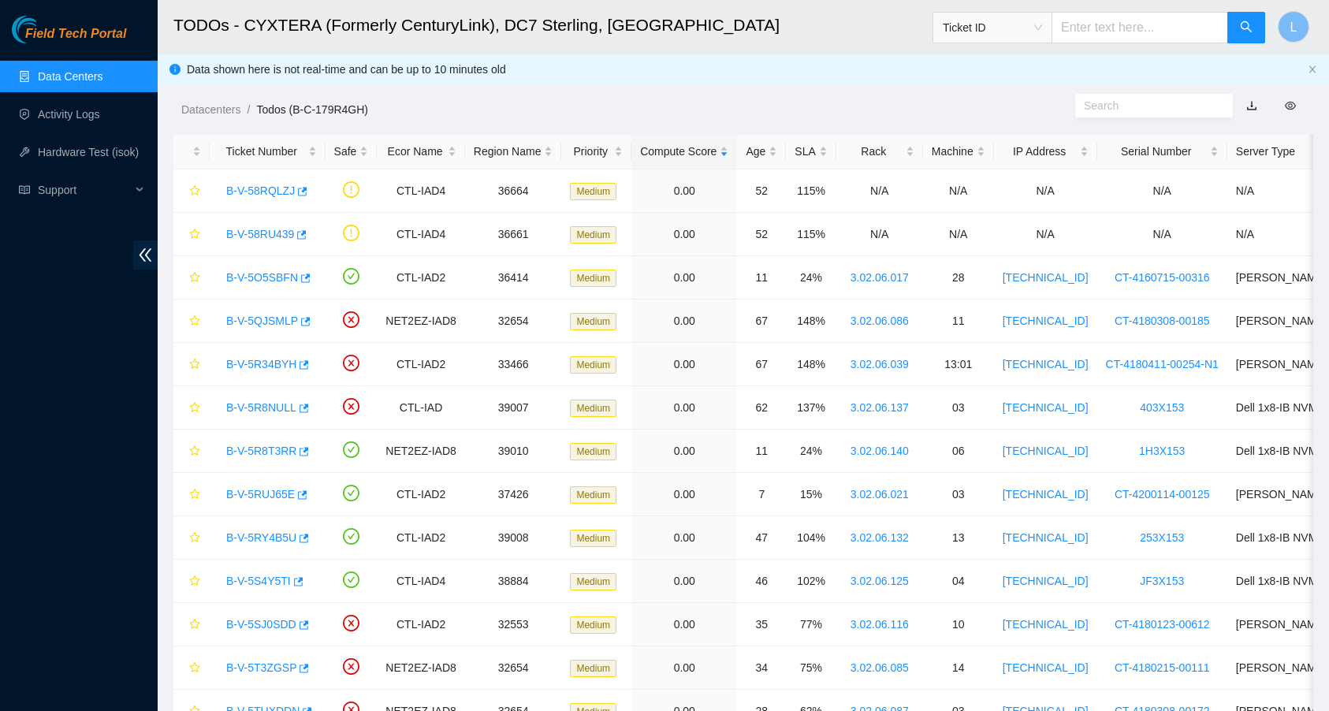
click at [88, 83] on link "Data Centers" at bounding box center [70, 76] width 65 height 13
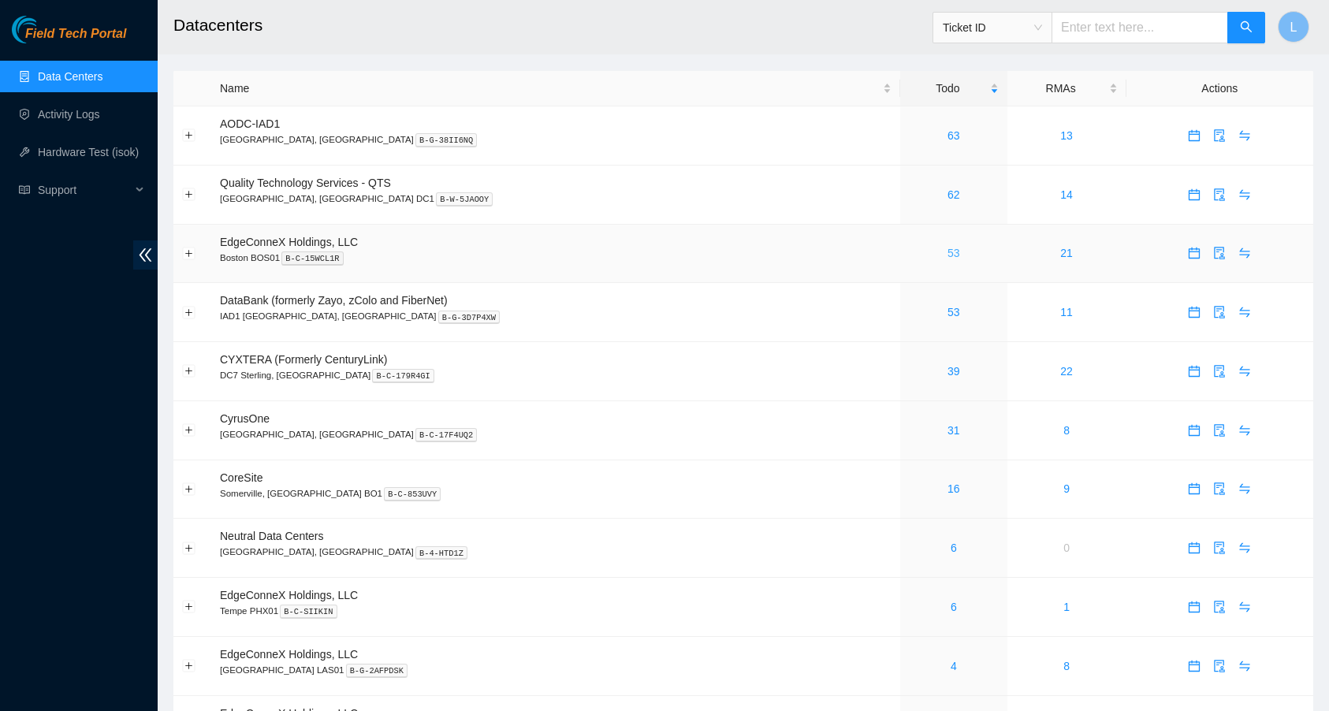
scroll to position [2, 0]
click at [948, 189] on link "62" at bounding box center [954, 192] width 13 height 13
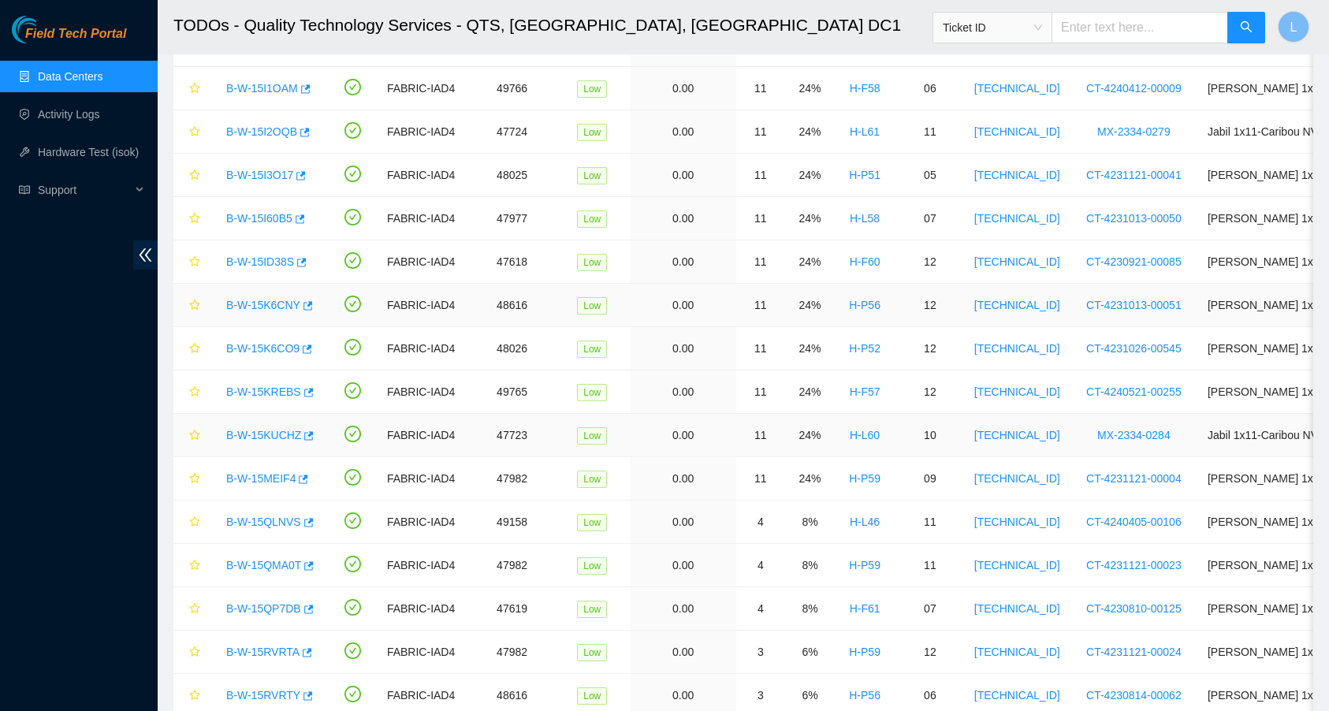
scroll to position [2208, 0]
